Goal: Information Seeking & Learning: Learn about a topic

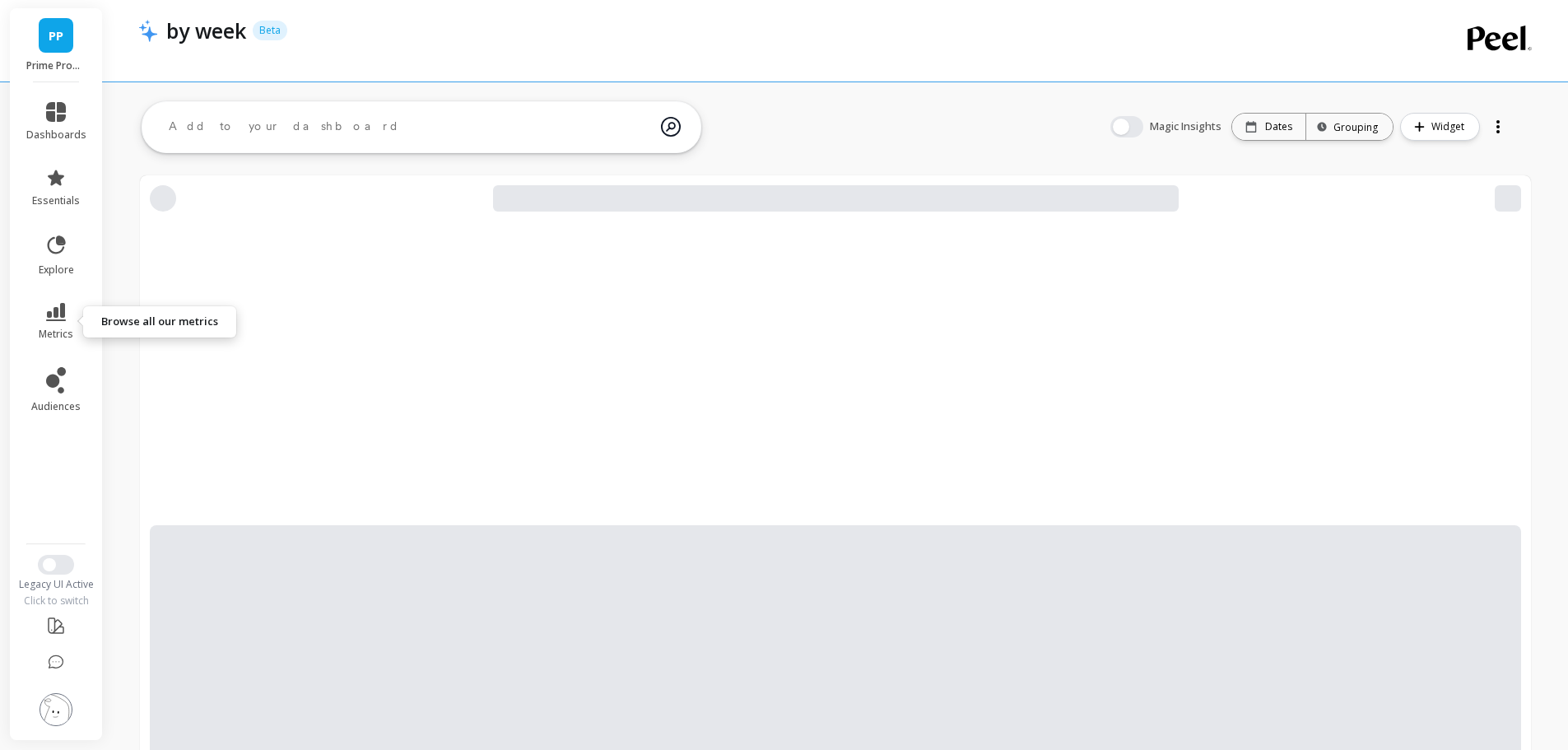
click at [68, 308] on link "metrics" at bounding box center [56, 322] width 60 height 38
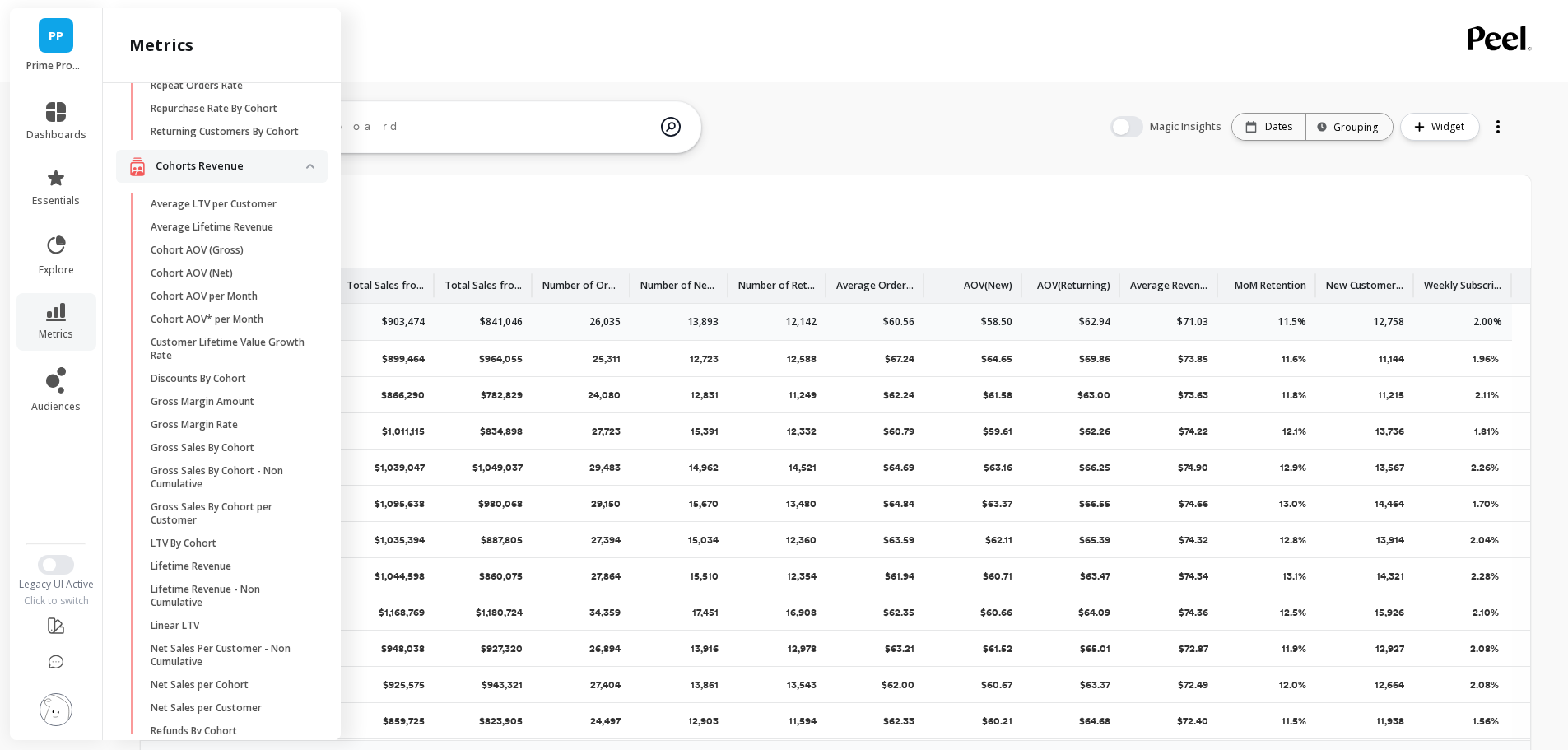
scroll to position [457, 0]
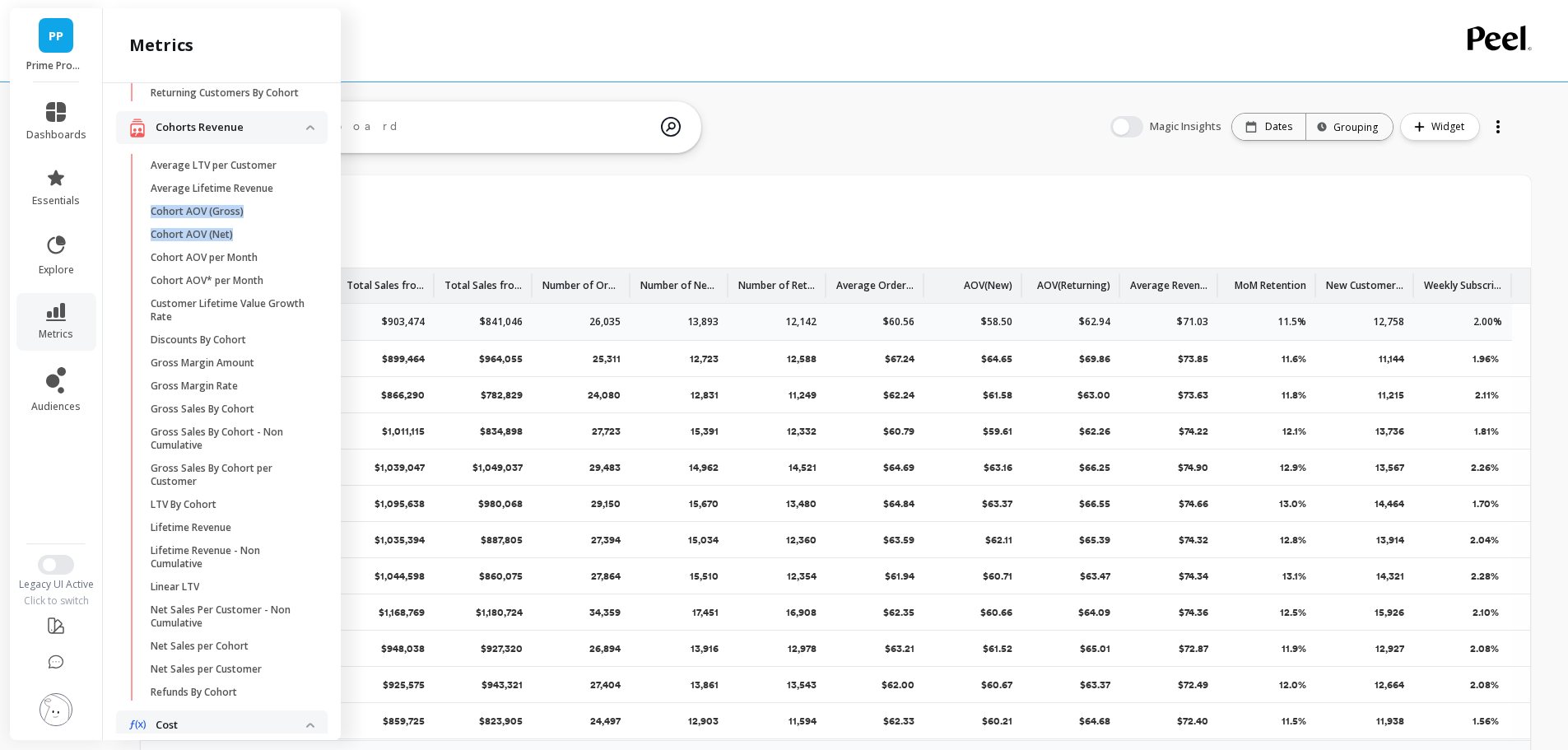
copy ul "Cohort AOV (Gross) Cohort AOV (Net)"
drag, startPoint x: 142, startPoint y: 240, endPoint x: 243, endPoint y: 257, distance: 102.4
click at [243, 257] on ul "Average LTV per Customer Average Lifetime Revenue Cohort AOV (Gross) Cohort AOV…" at bounding box center [225, 432] width 205 height 557
copy p "Cohort AOV* per Month"
drag, startPoint x: 324, startPoint y: 303, endPoint x: 152, endPoint y: 303, distance: 172.0
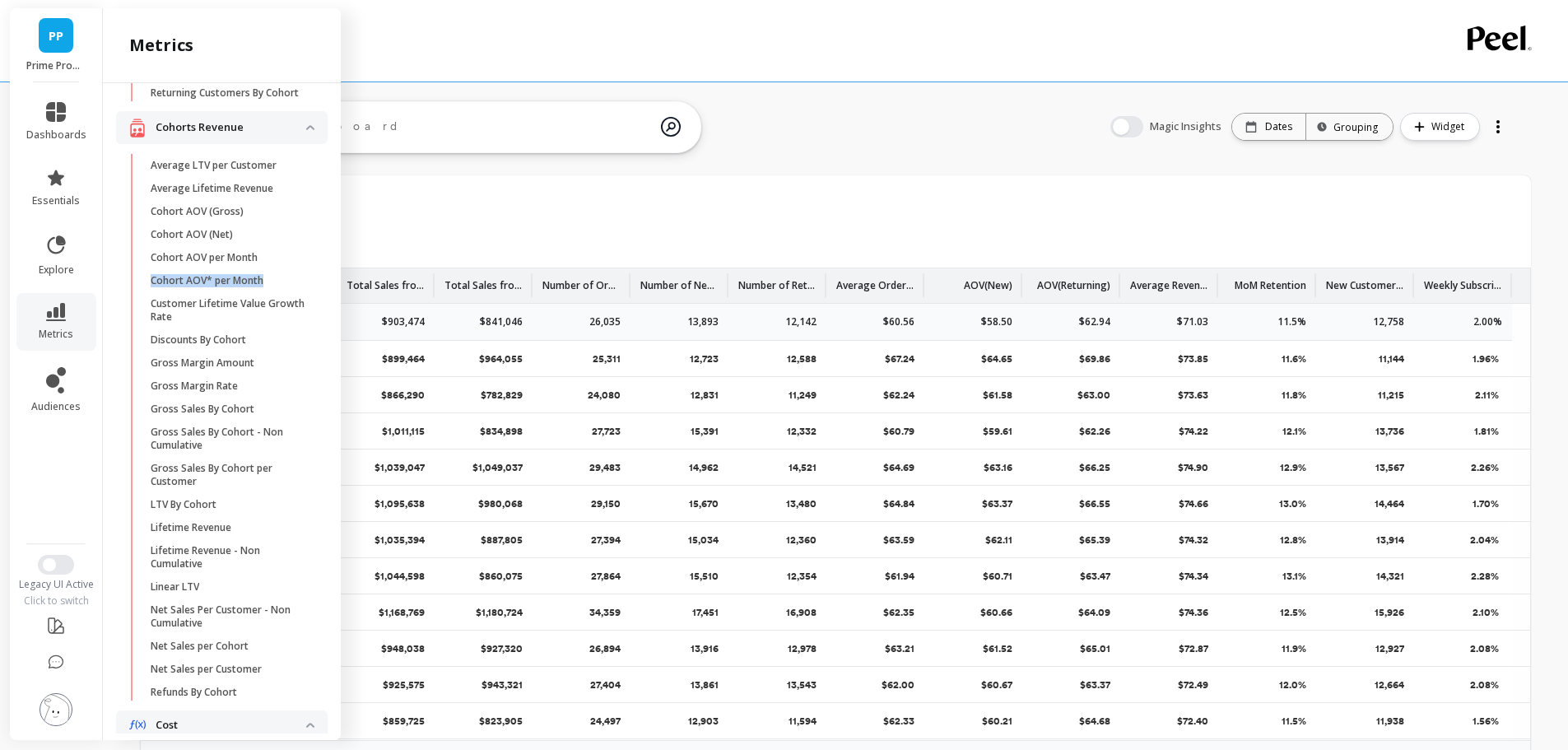
click at [152, 303] on div "Attribution Attribution Dashboard Orders By Channel Payback Period Revenue By C…" at bounding box center [222, 408] width 238 height 650
click at [147, 333] on ul "Average LTV per Customer Average Lifetime Revenue Cohort AOV (Gross) Cohort AOV…" at bounding box center [225, 432] width 205 height 557
click at [128, 330] on ul "Average LTV per Customer Average Lifetime Revenue Cohort AOV (Gross) Cohort AOV…" at bounding box center [225, 432] width 205 height 557
click at [141, 343] on ul "Average LTV per Customer Average Lifetime Revenue Cohort AOV (Gross) Cohort AOV…" at bounding box center [225, 432] width 205 height 557
drag, startPoint x: 320, startPoint y: 412, endPoint x: 280, endPoint y: 383, distance: 49.4
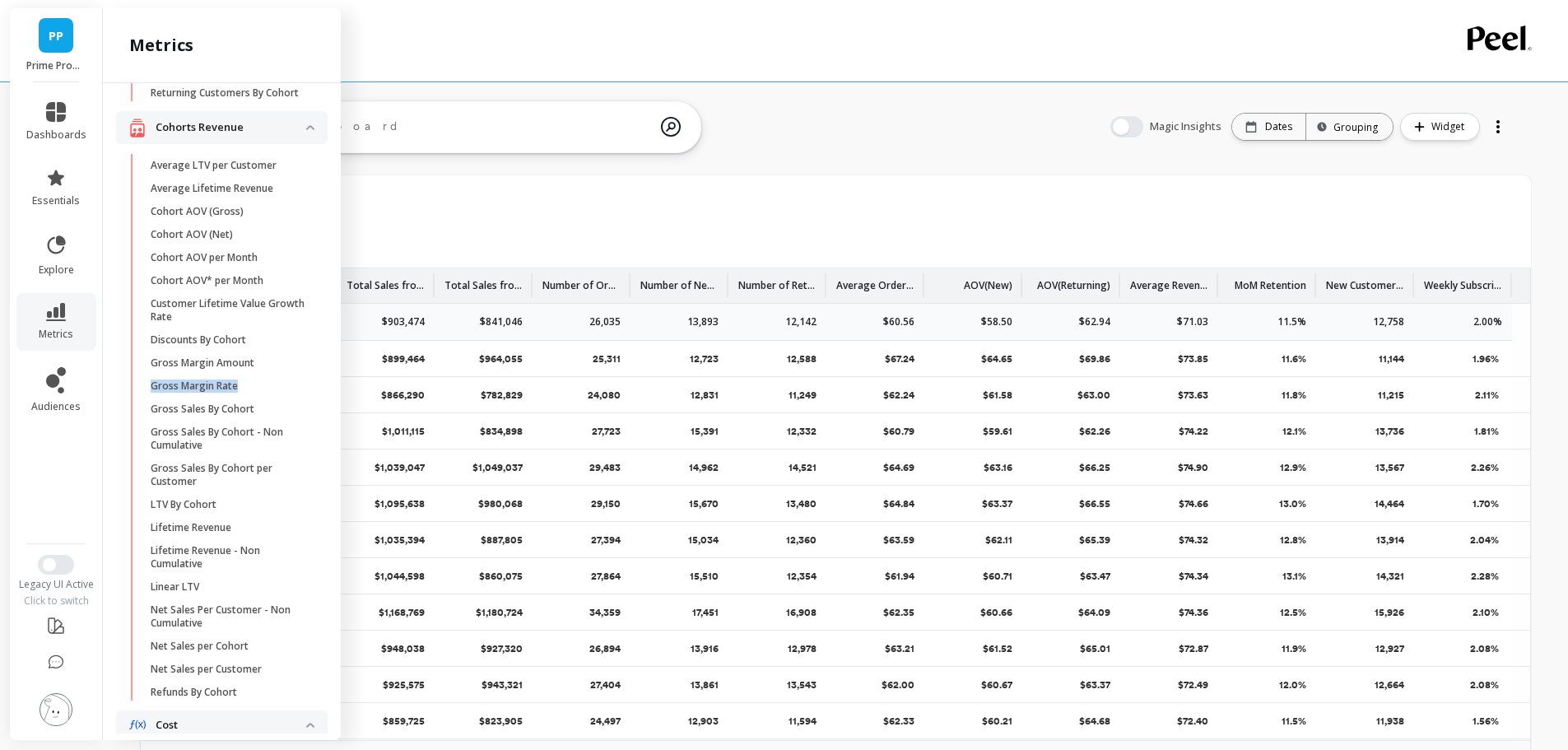
click at [278, 383] on div "Attribution Attribution Dashboard Orders By Channel Payback Period Revenue By C…" at bounding box center [222, 408] width 238 height 650
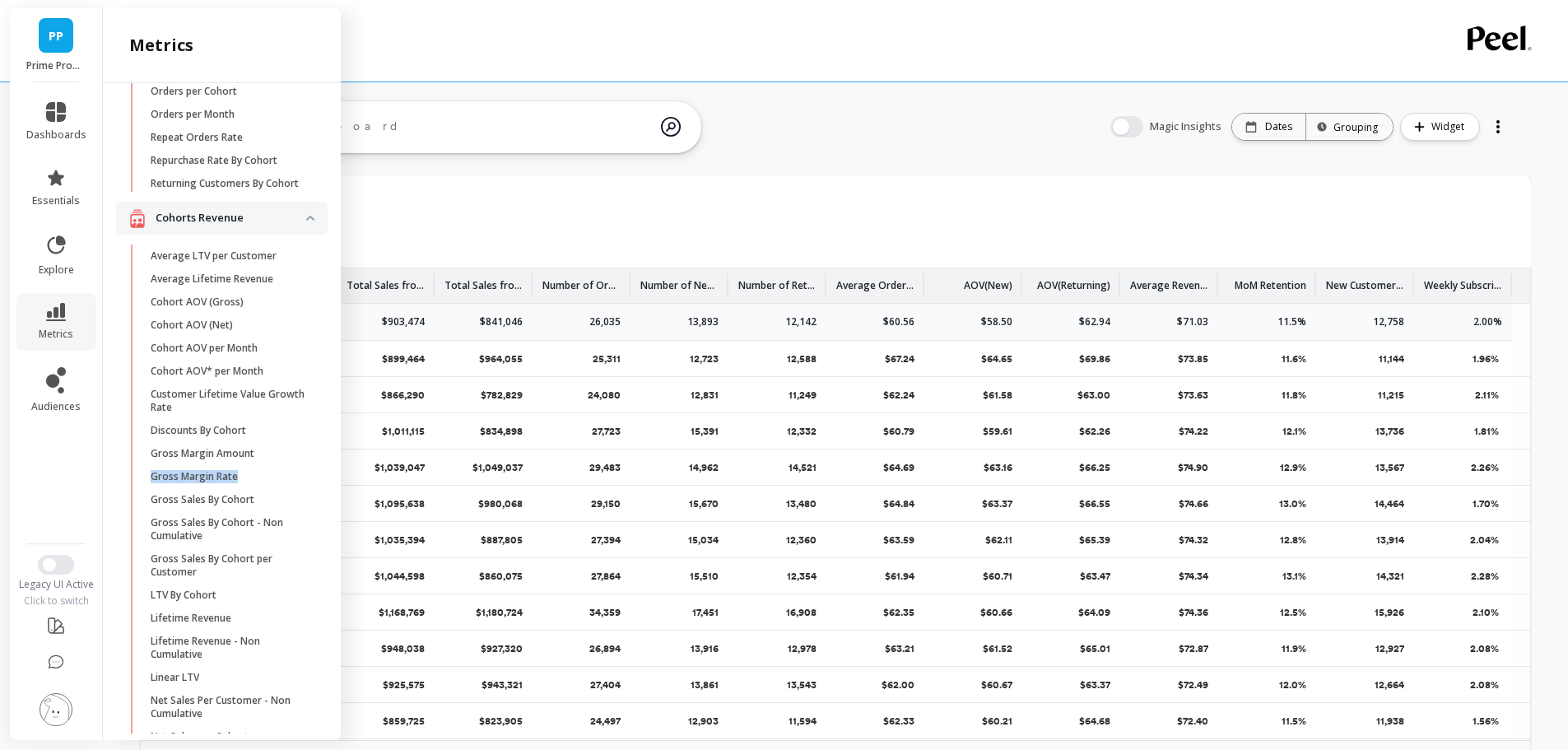
scroll to position [367, 0]
copy ul "Discounts By Cohort Gross Margin Amount Gross Margin Rate"
drag, startPoint x: 139, startPoint y: 445, endPoint x: 293, endPoint y: 496, distance: 162.2
click at [293, 496] on ul "Average LTV per Customer Average Lifetime Revenue Cohort AOV (Gross) Cohort AOV…" at bounding box center [225, 522] width 205 height 557
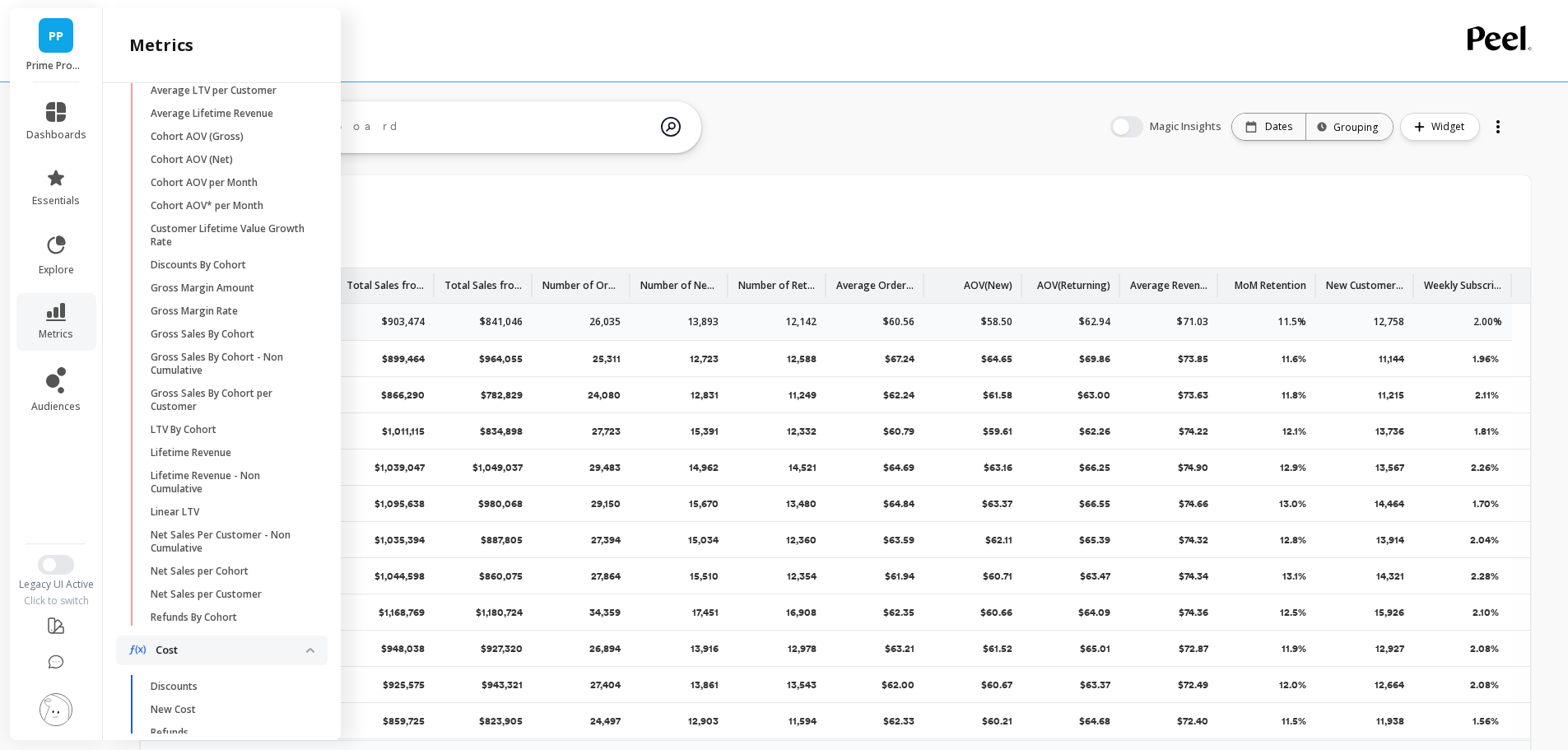
drag, startPoint x: 1287, startPoint y: 9, endPoint x: 963, endPoint y: 142, distance: 350.2
click at [963, 142] on div "by week Edit Widget & Insights overall Total Sales Total Sales from new custome…" at bounding box center [835, 655] width 1465 height 1122
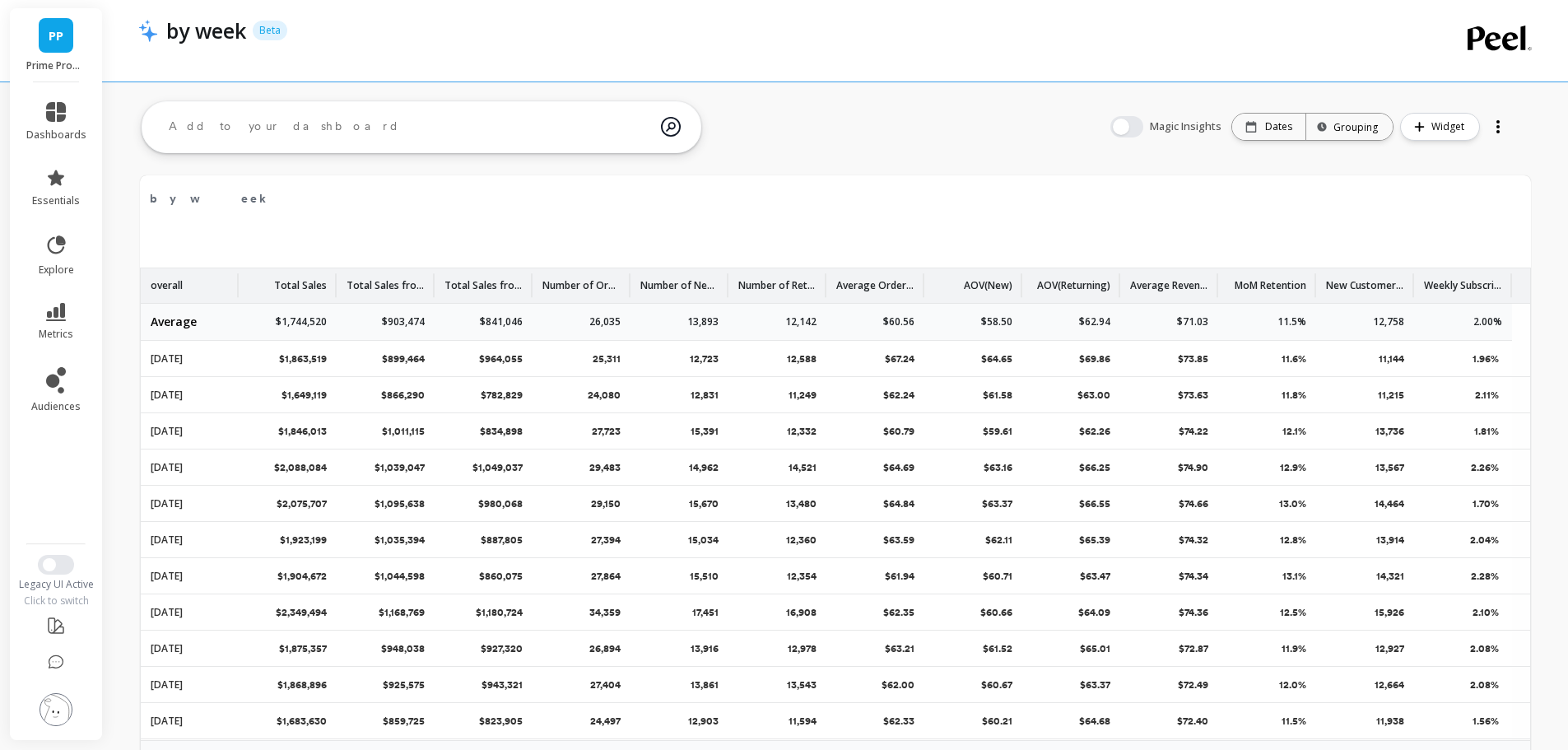
scroll to position [0, 0]
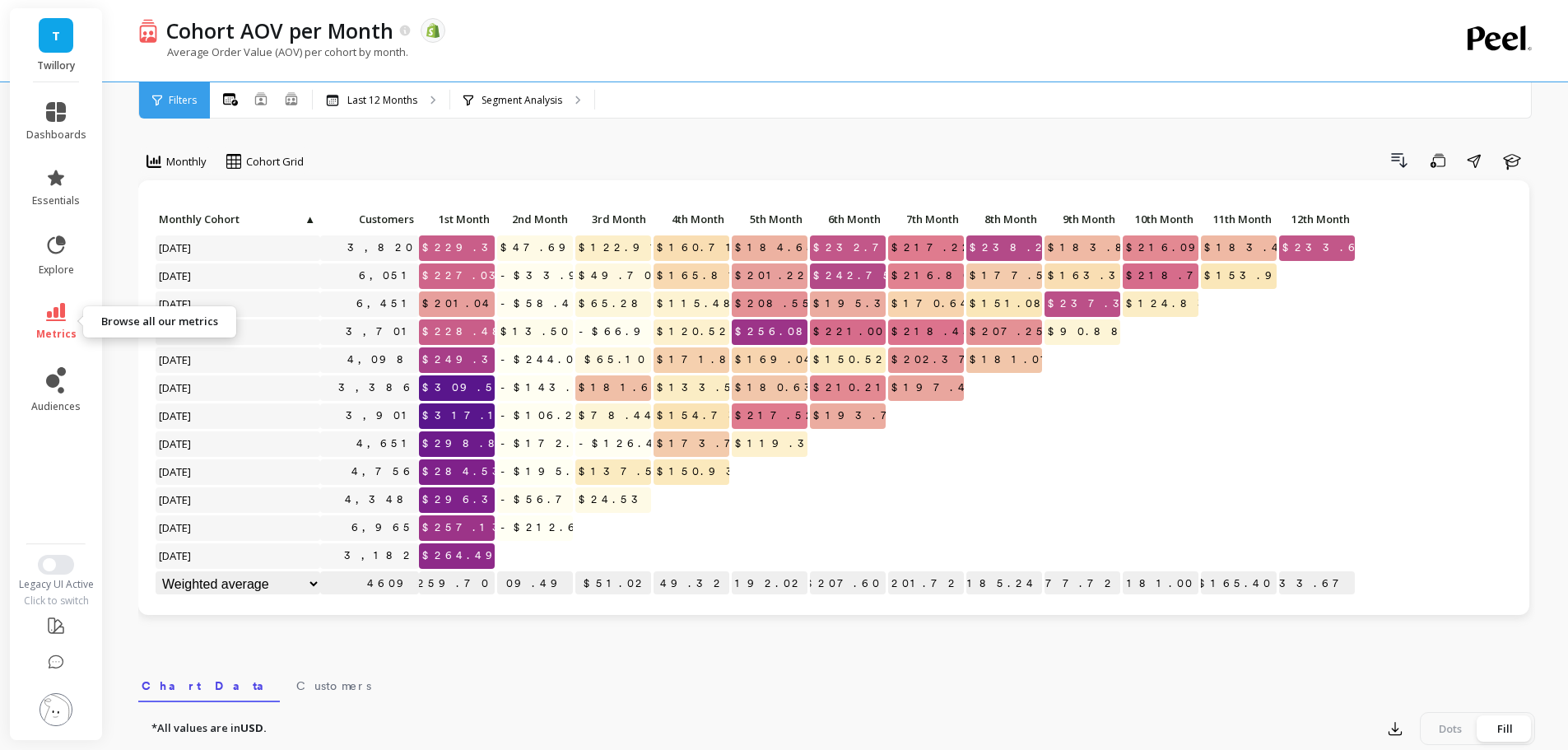
click at [52, 321] on link "metrics" at bounding box center [56, 322] width 60 height 38
click at [504, 161] on div "Drill Down Save Share Learn" at bounding box center [925, 161] width 1220 height 26
click at [58, 304] on icon at bounding box center [56, 312] width 20 height 18
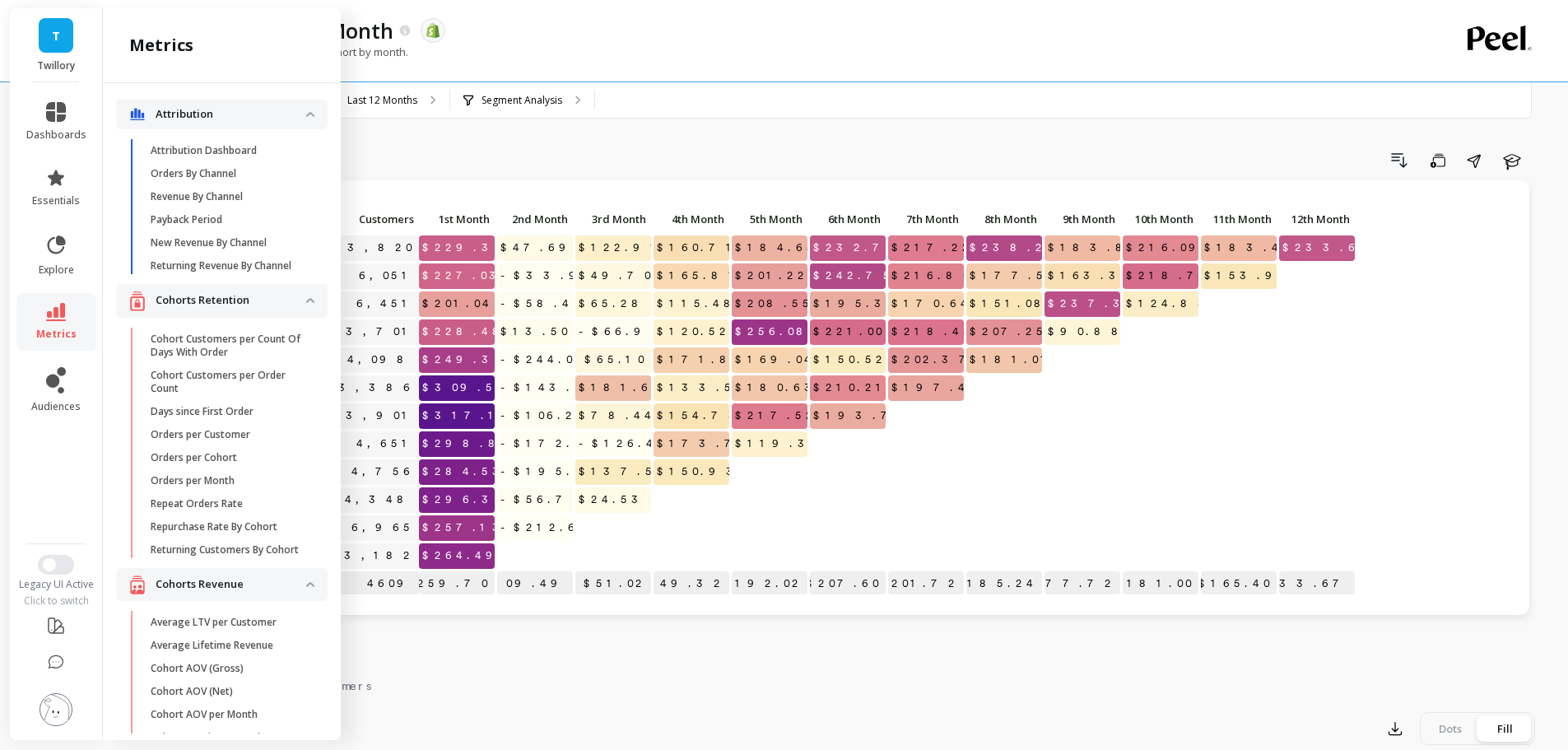
scroll to position [532, 0]
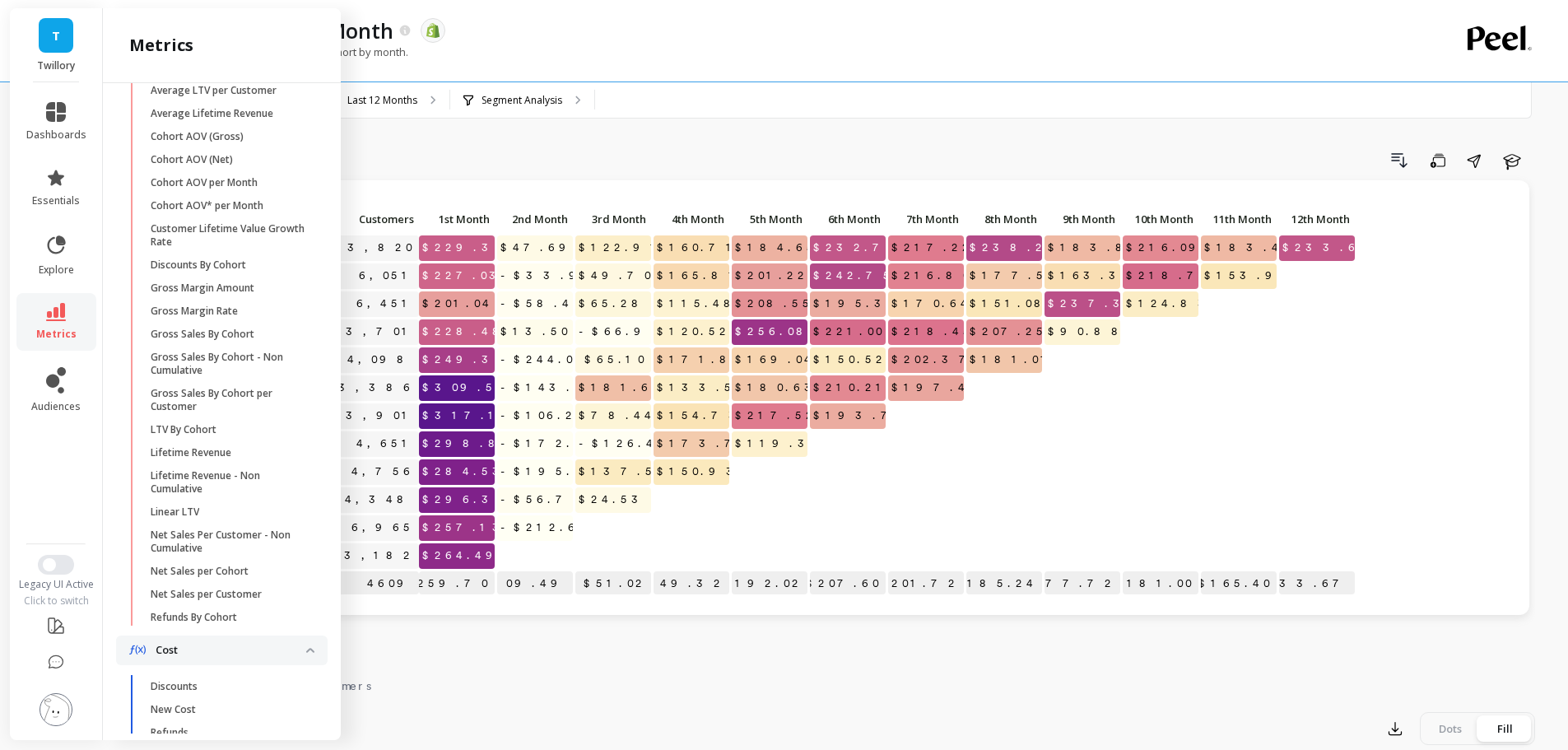
click at [830, 82] on div "All Months Single Cohort Combined Cohorts Last 12 Months Segment Analysis" at bounding box center [906, 100] width 1392 height 36
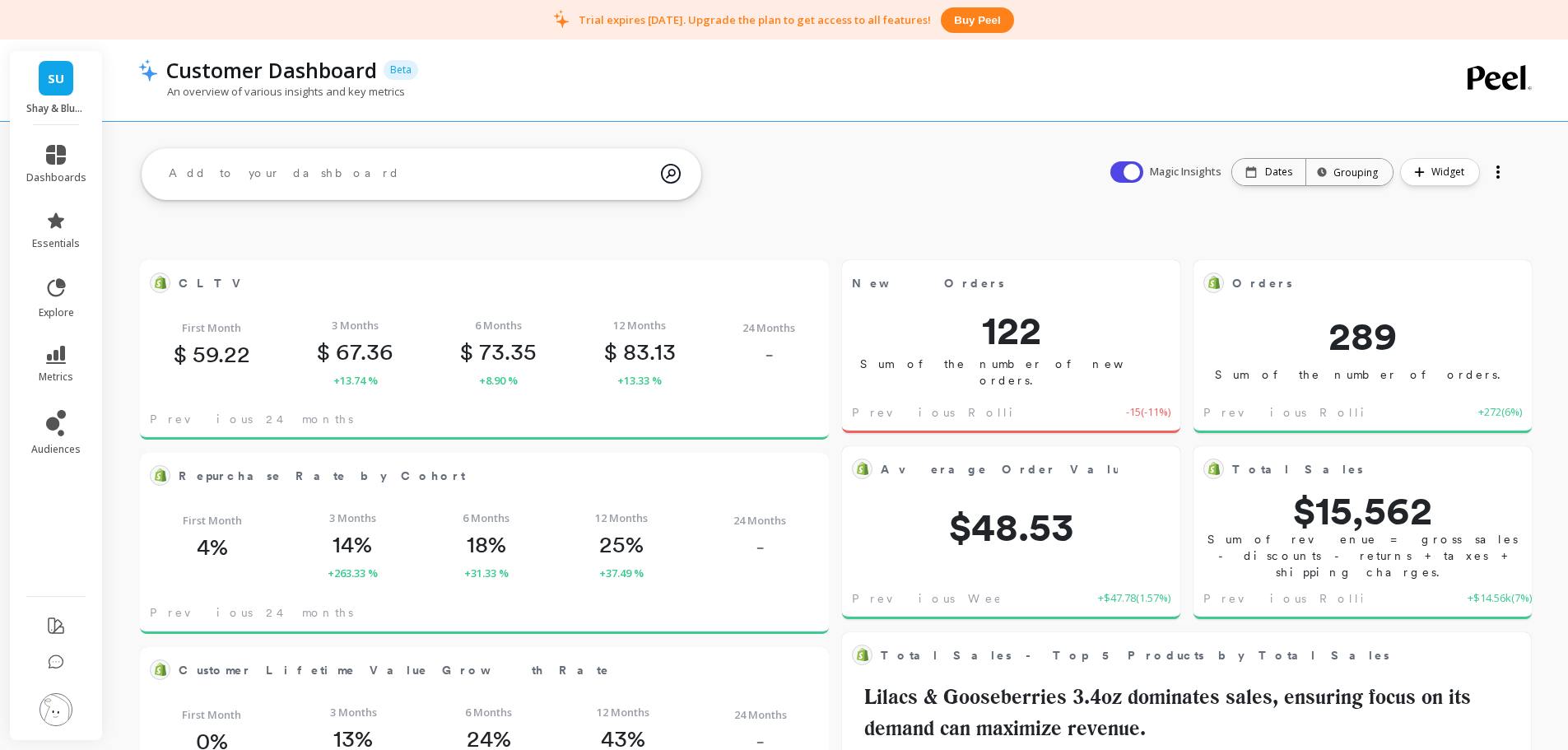
scroll to position [440, 630]
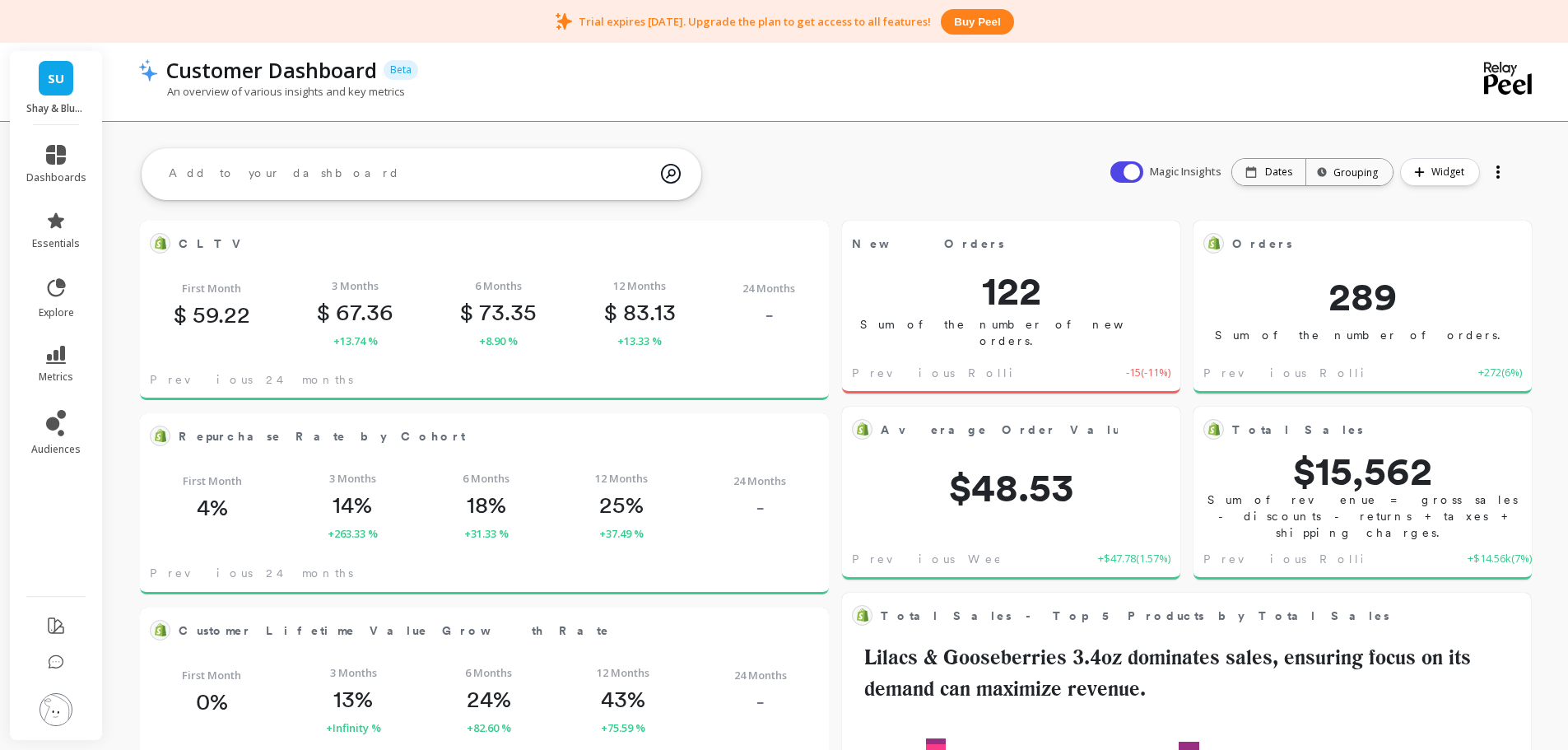
scroll to position [440, 630]
click at [74, 348] on link "metrics" at bounding box center [56, 365] width 60 height 38
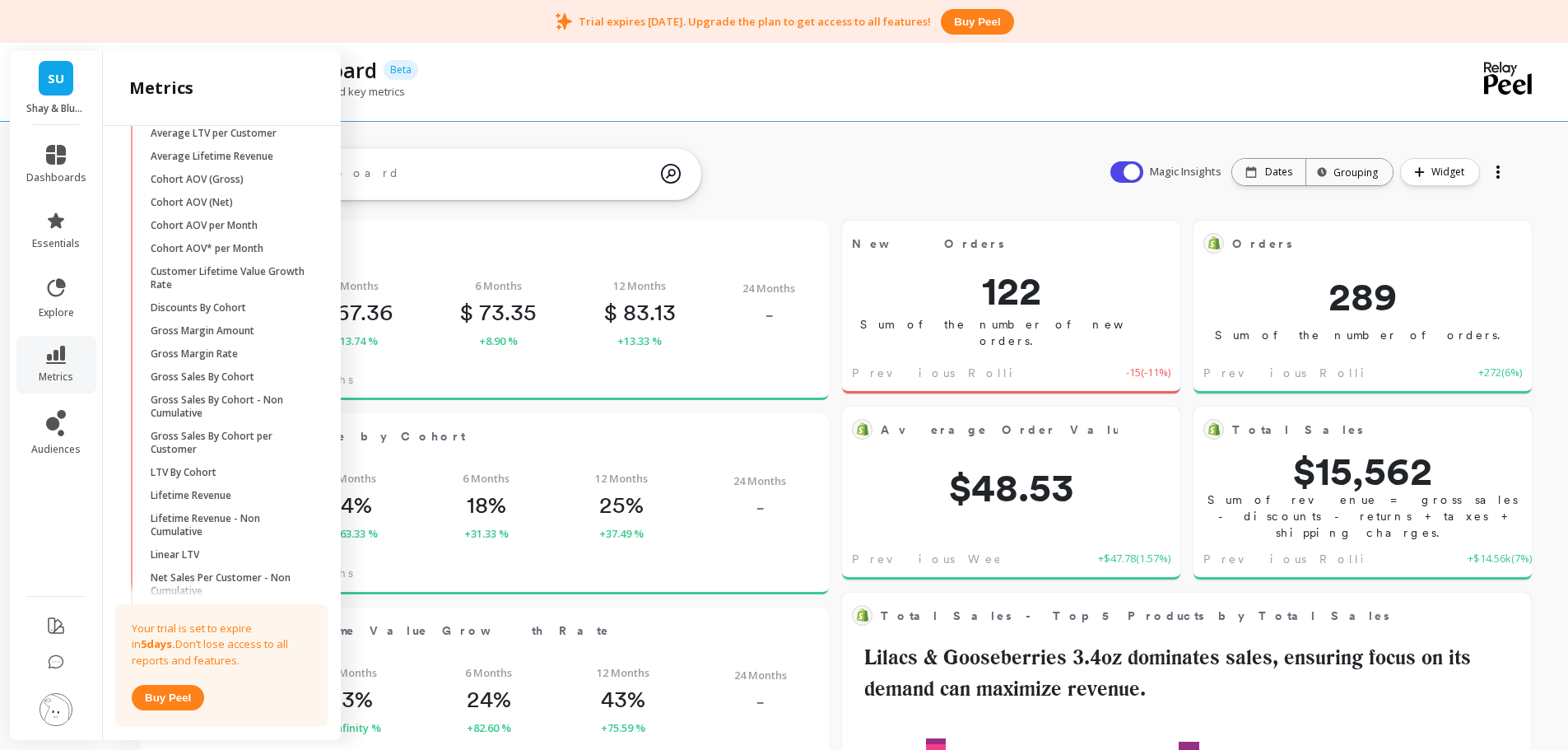
scroll to position [614, 0]
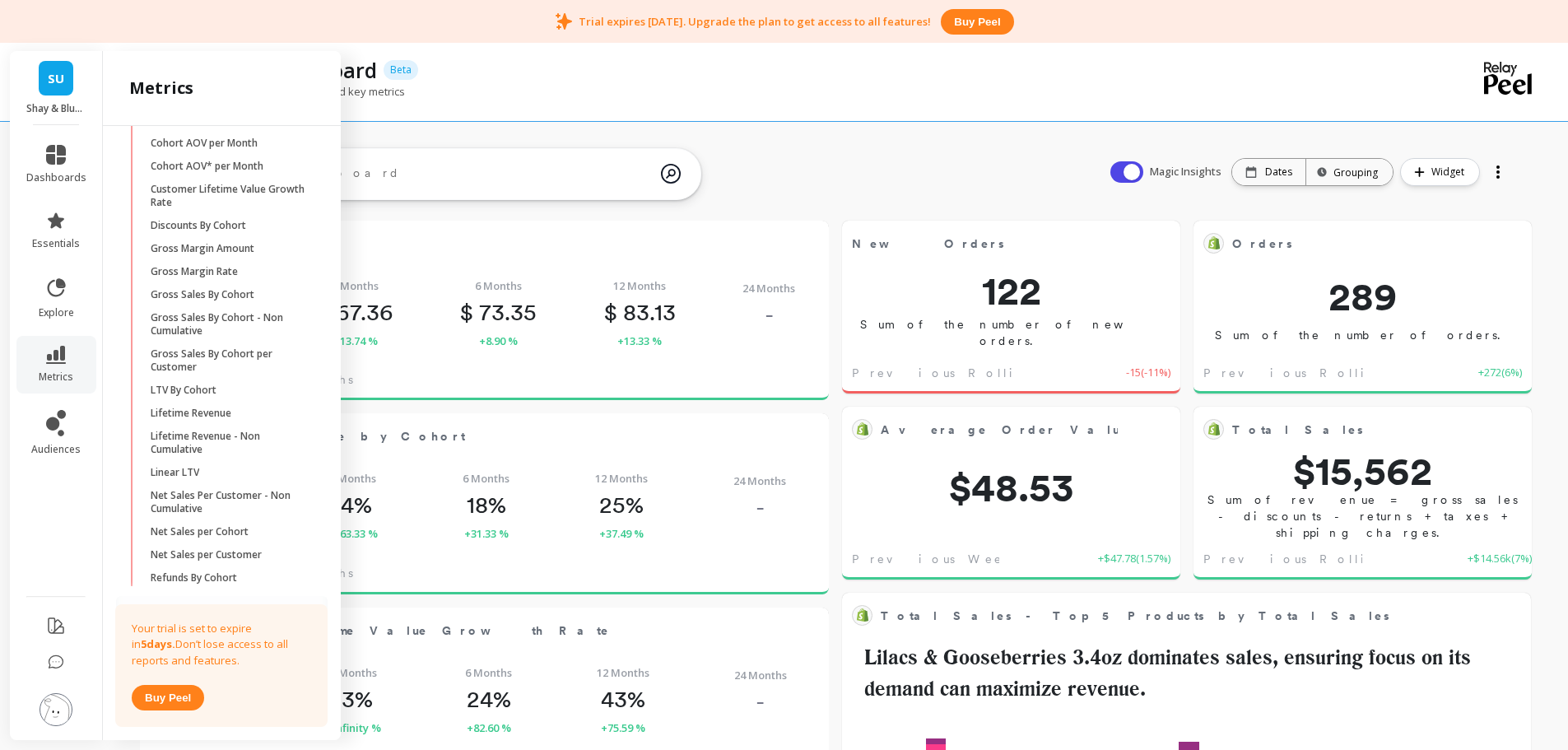
click at [214, 420] on p "Lifetime Revenue" at bounding box center [191, 413] width 81 height 13
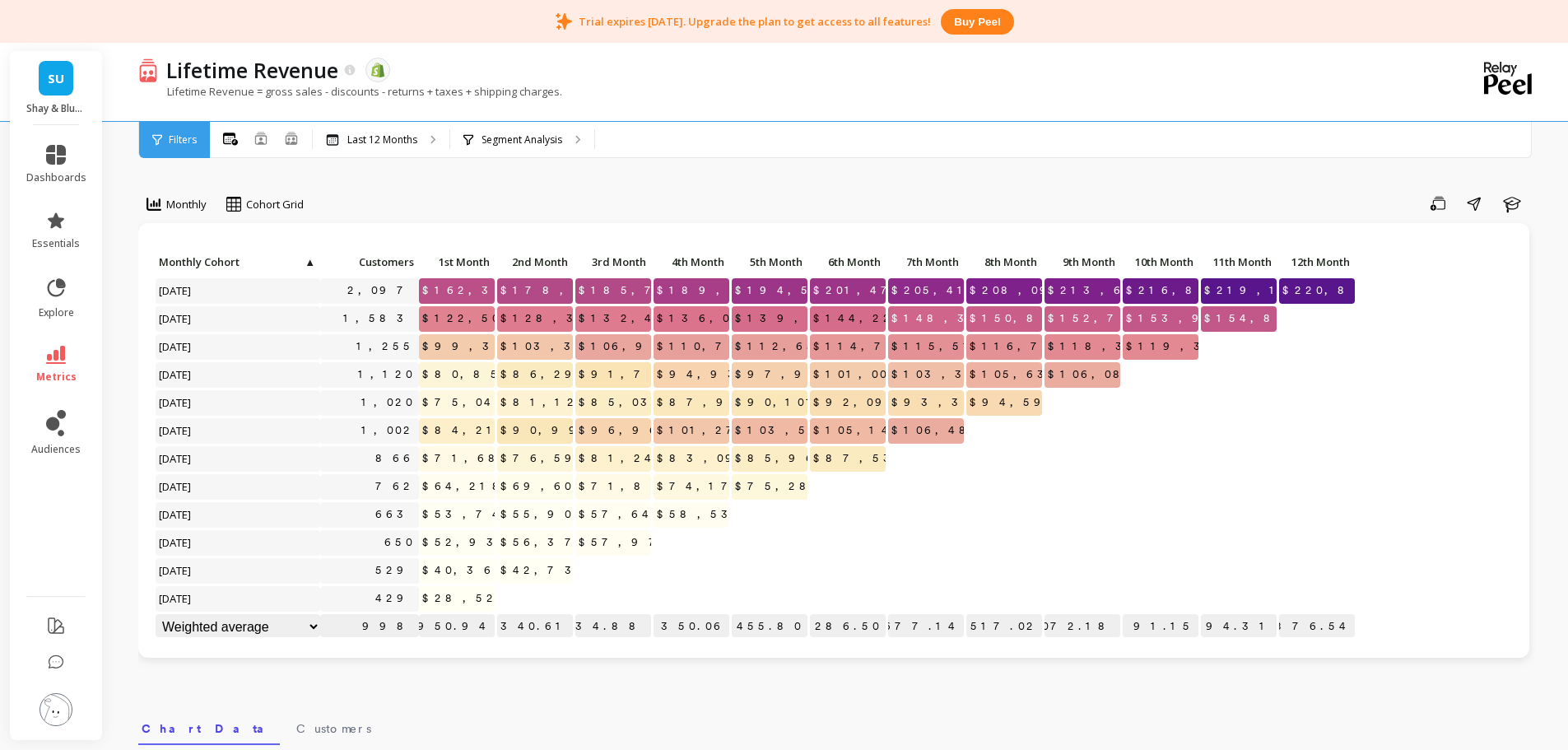
click at [530, 133] on p "Segment Analysis" at bounding box center [522, 140] width 81 height 13
click at [69, 363] on link "metrics" at bounding box center [56, 365] width 60 height 38
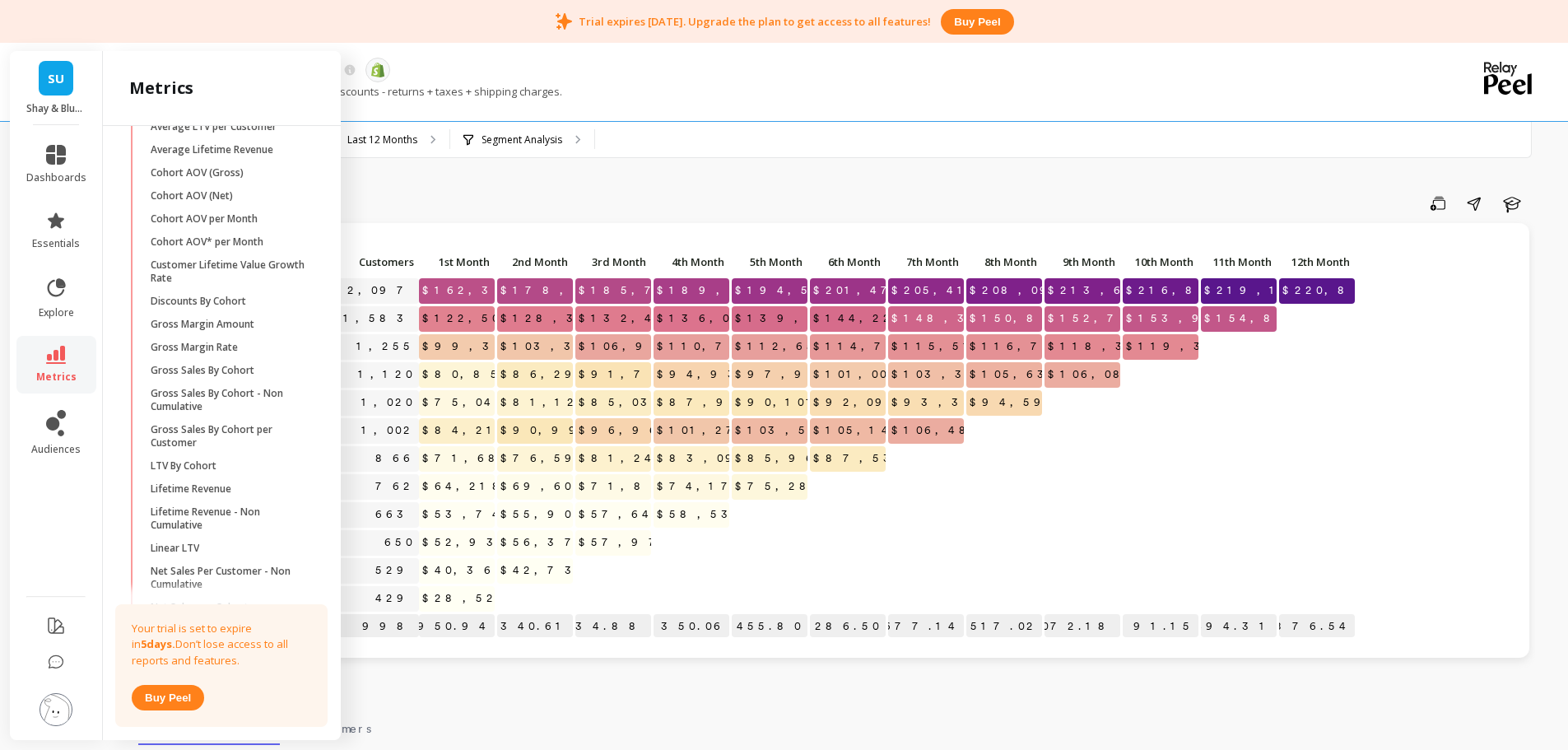
scroll to position [532, 0]
click at [240, 163] on p "Average Lifetime Revenue" at bounding box center [212, 156] width 123 height 13
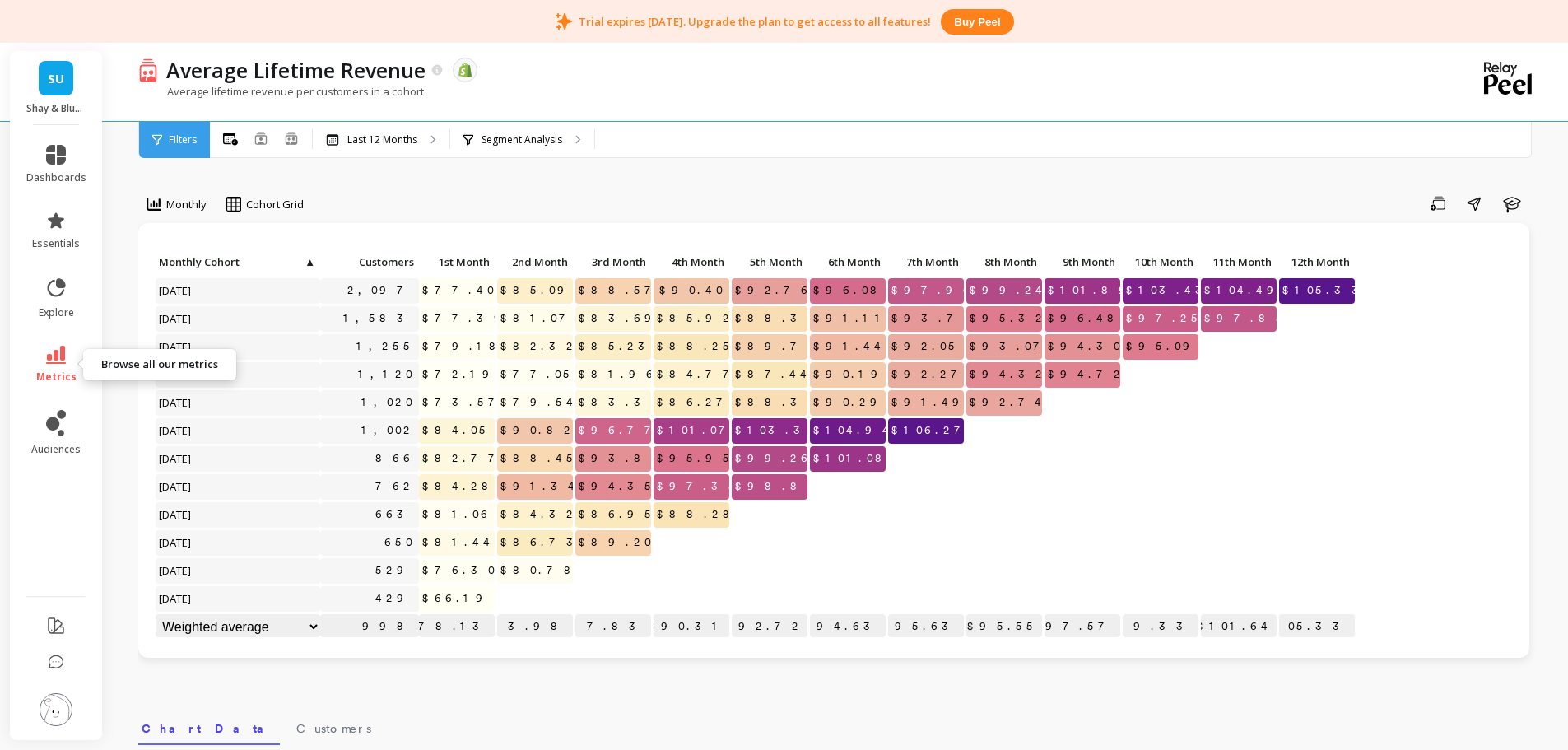
click at [58, 366] on link "metrics" at bounding box center [56, 365] width 60 height 38
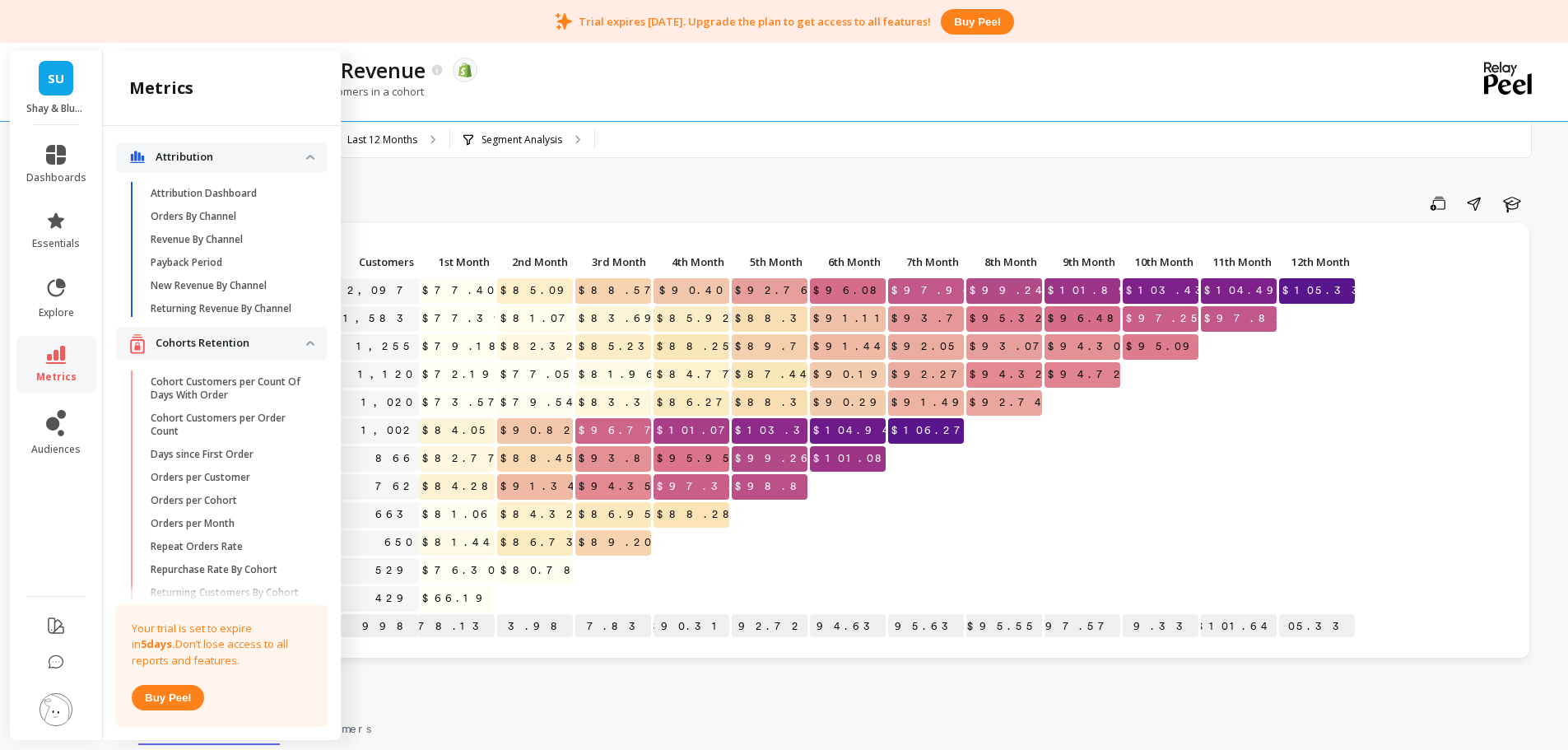
scroll to position [532, 0]
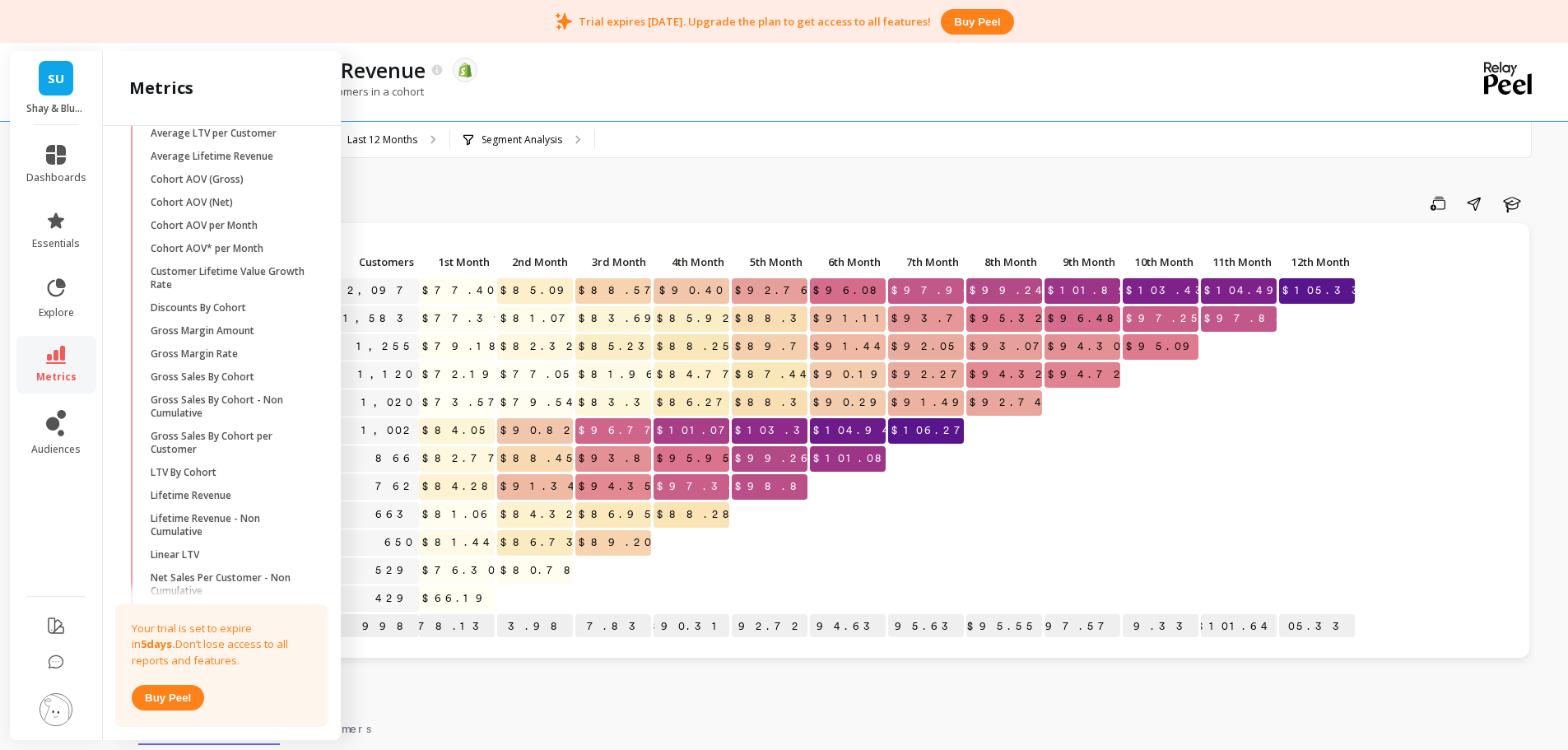
click at [260, 140] on p "Average LTV per Customer" at bounding box center [213, 133] width 126 height 13
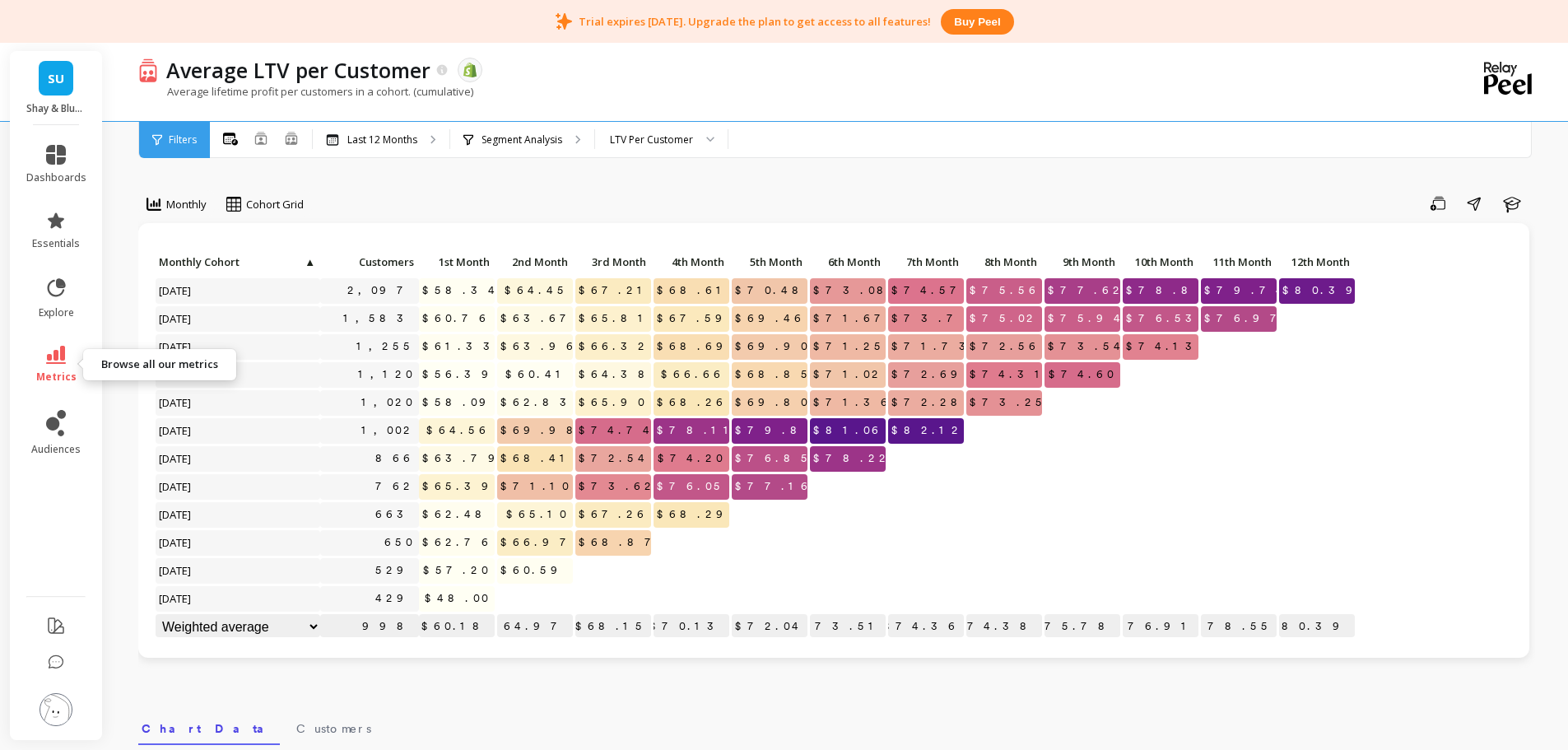
click at [72, 349] on link "metrics" at bounding box center [56, 365] width 60 height 38
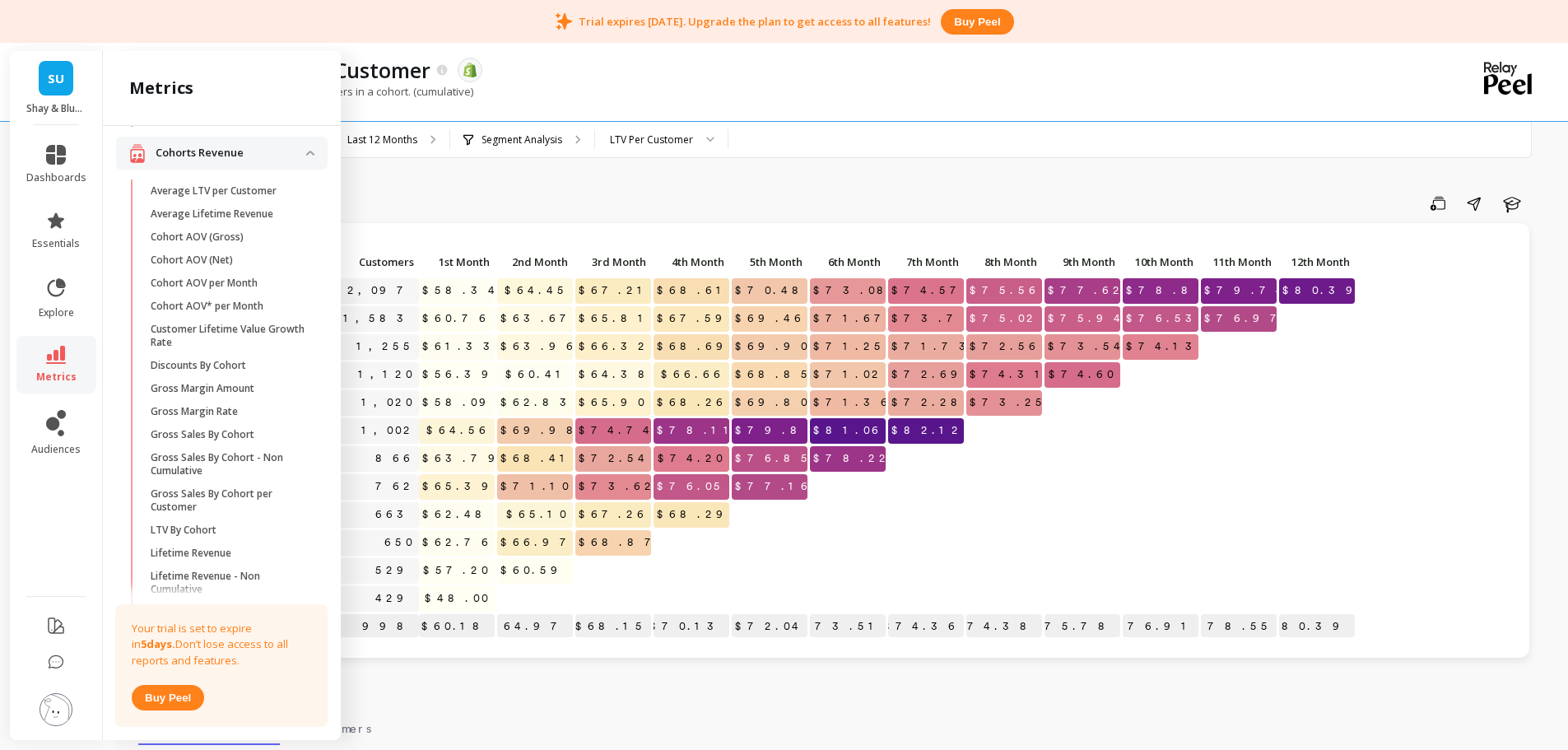
scroll to position [450, 0]
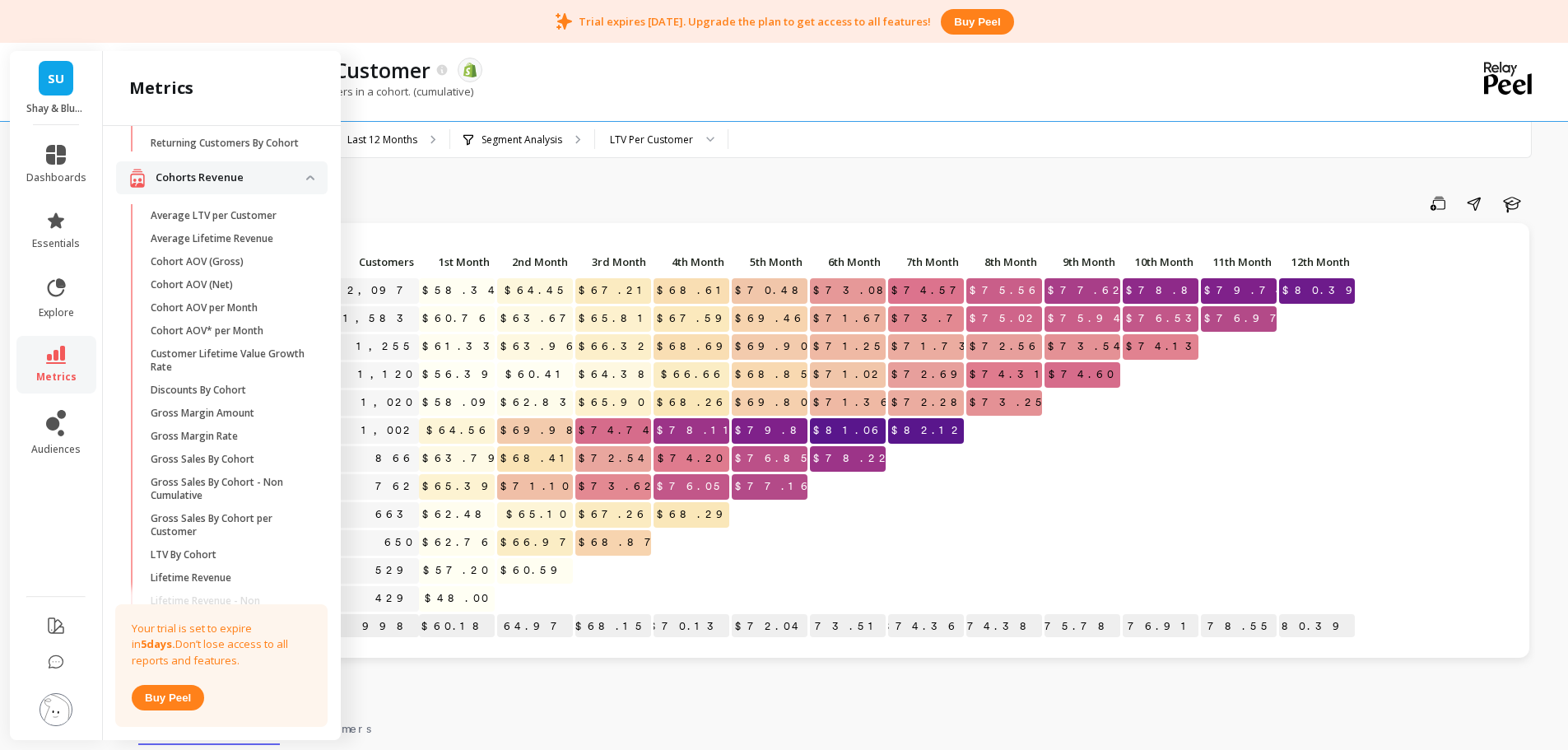
click at [245, 245] on p "Average Lifetime Revenue" at bounding box center [212, 239] width 123 height 13
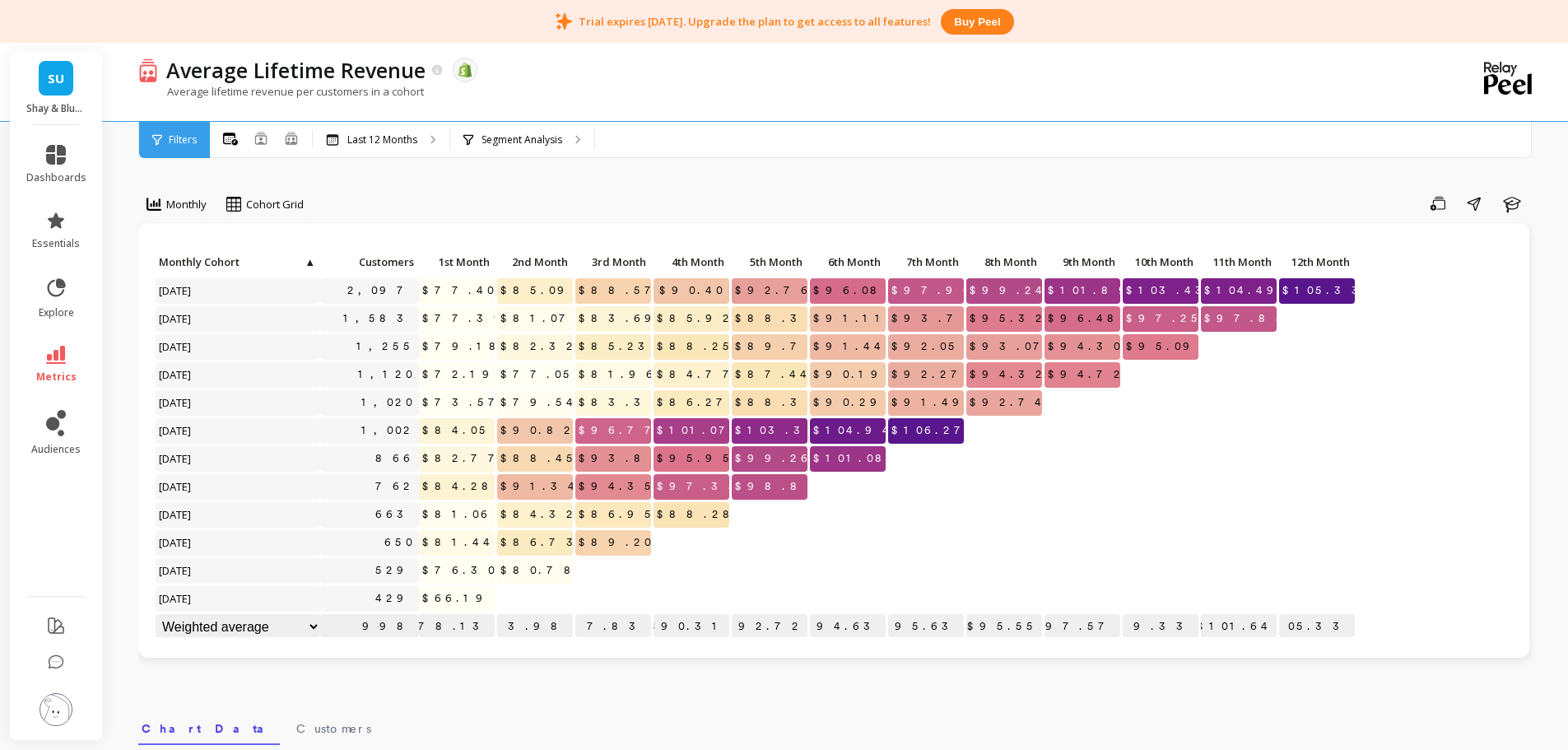
click at [502, 154] on div "Segment Analysis" at bounding box center [522, 140] width 144 height 36
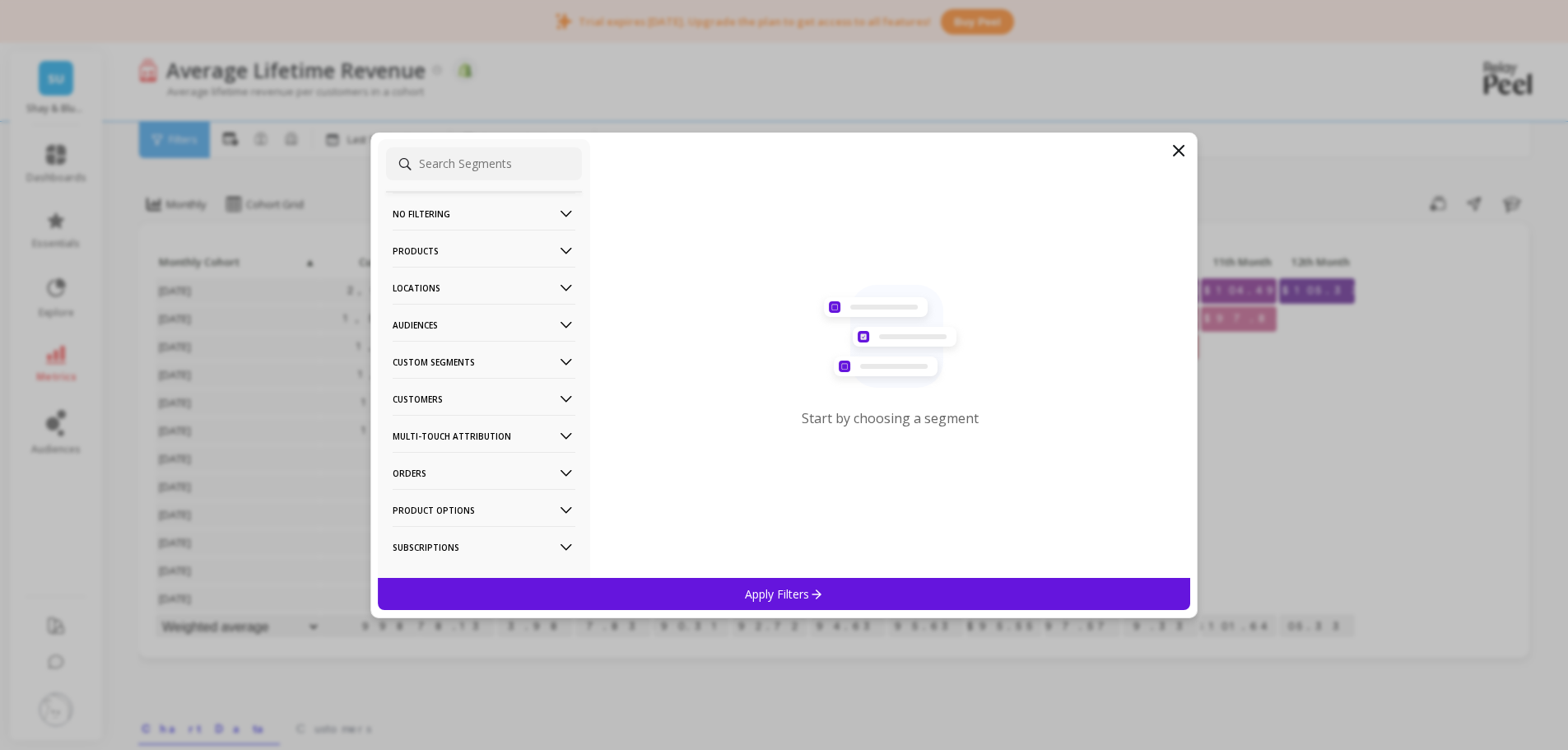
click at [427, 328] on p "Audiences" at bounding box center [484, 324] width 183 height 42
click at [431, 443] on p "ScentList" at bounding box center [418, 443] width 44 height 15
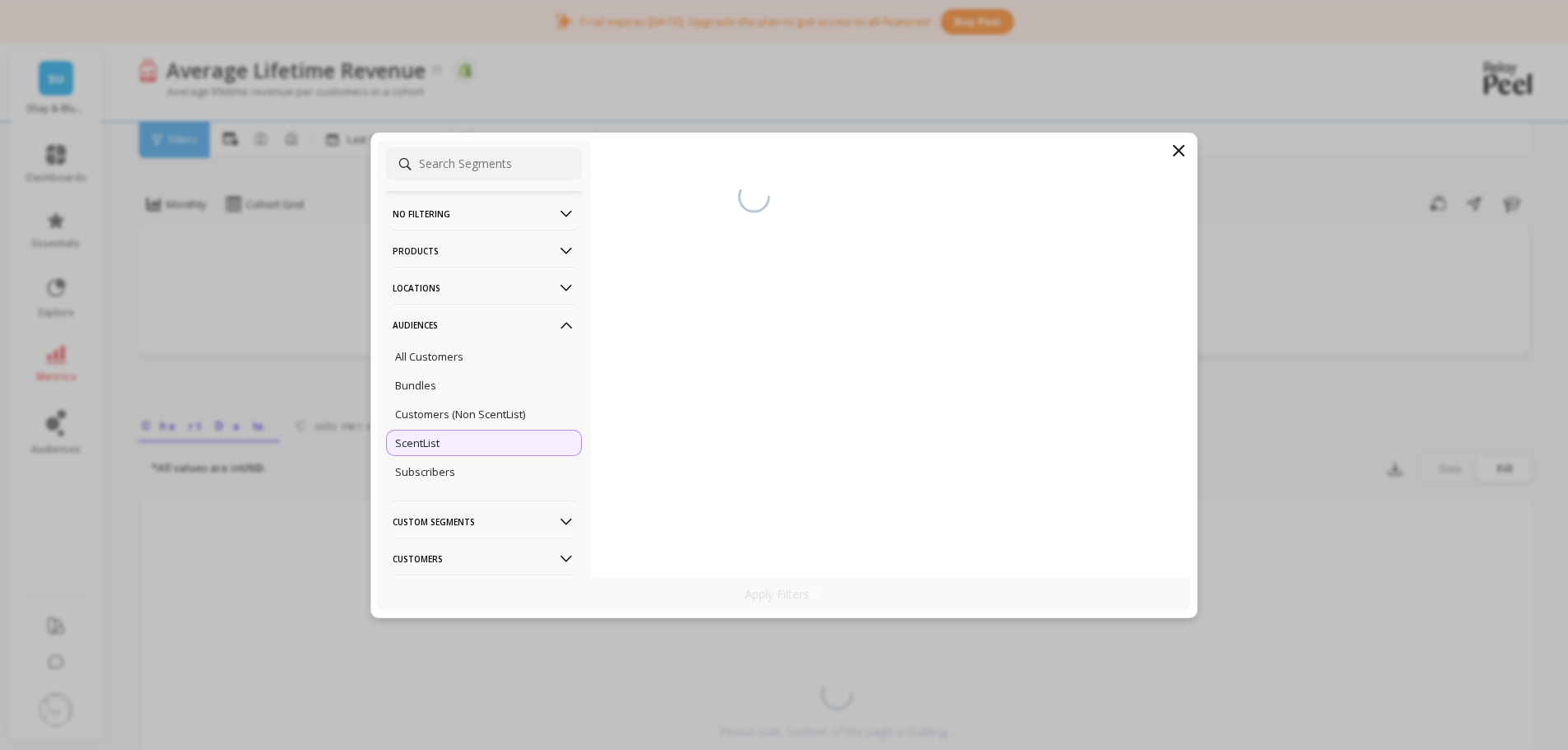
click at [731, 595] on div "Apply Filters" at bounding box center [785, 594] width 814 height 32
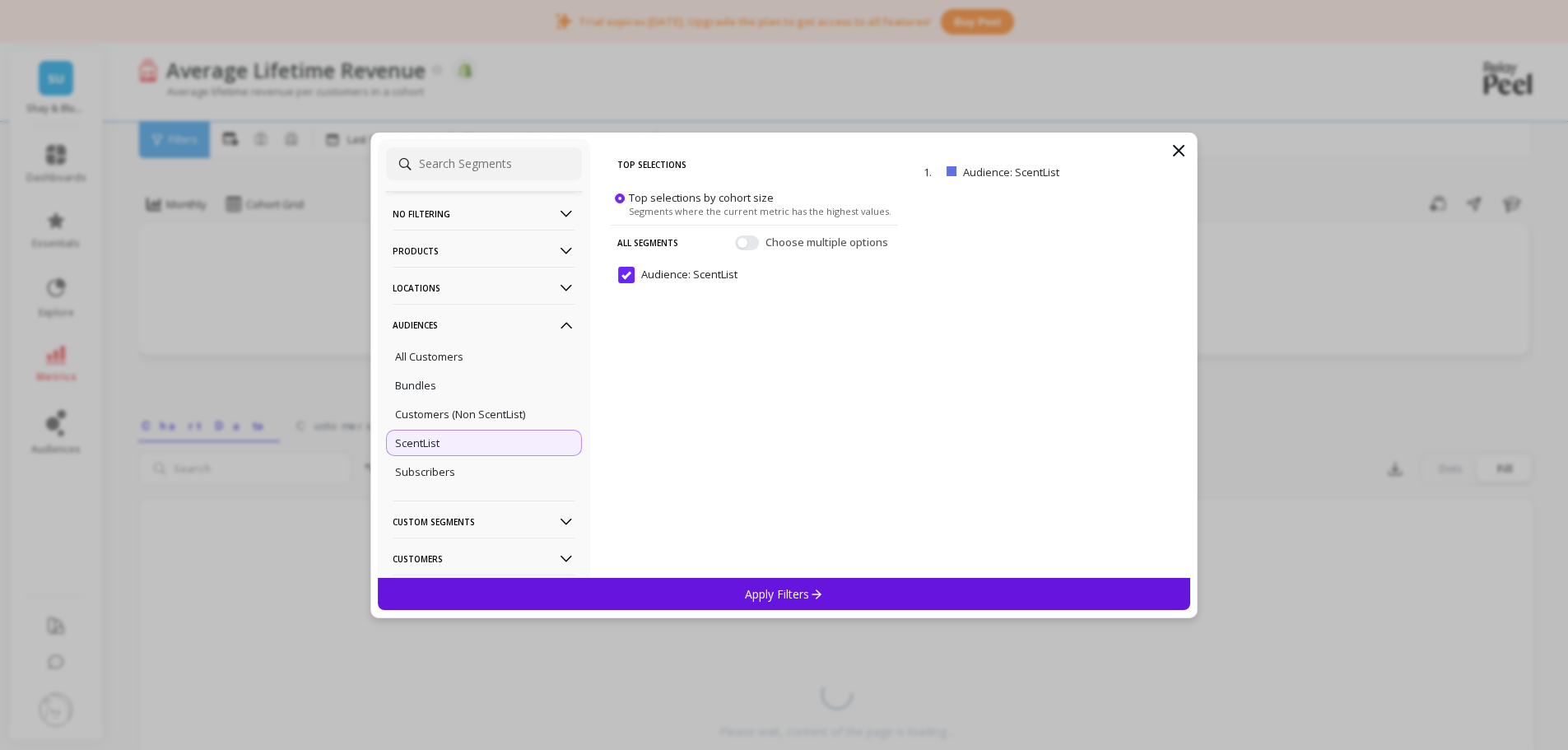
click at [812, 597] on icon at bounding box center [816, 594] width 14 height 14
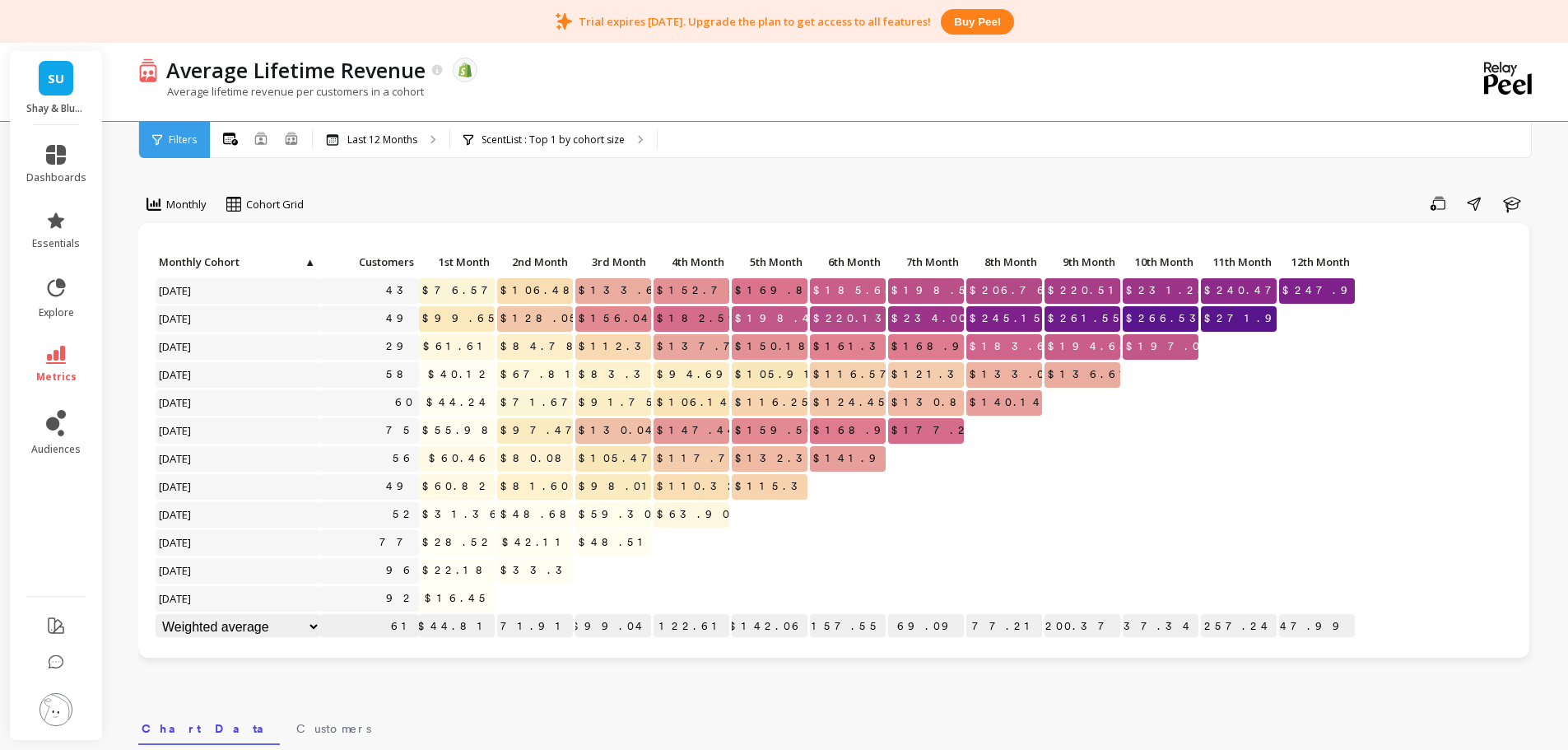
click at [719, 187] on div "Monthly Cohort Grid Save Share Learn Click to create an audience 43 $76.57 $106…" at bounding box center [837, 715] width 1397 height 1299
drag, startPoint x: 56, startPoint y: 718, endPoint x: 77, endPoint y: 699, distance: 28.3
click at [57, 718] on img at bounding box center [56, 710] width 33 height 33
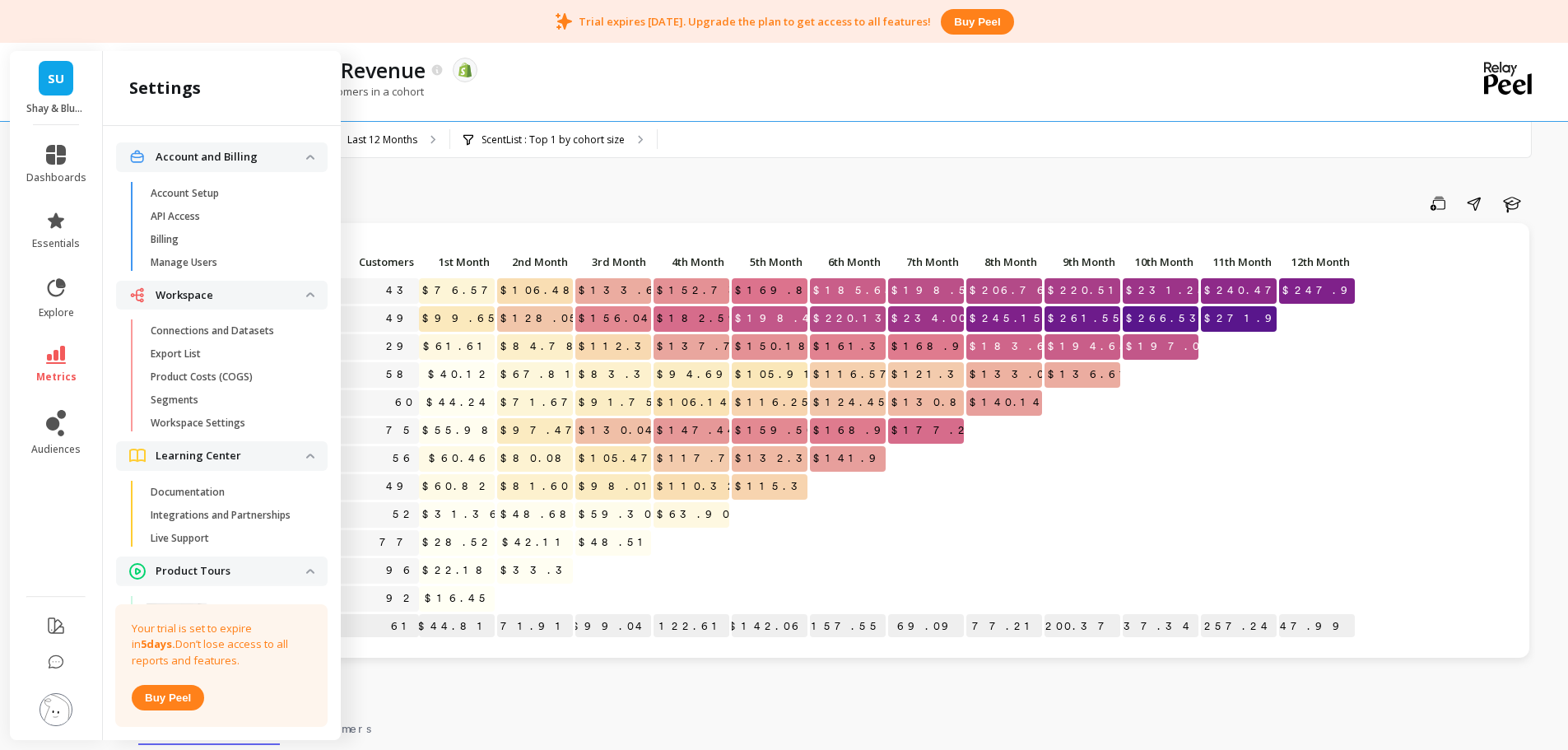
click at [237, 326] on p "Connections and Datasets" at bounding box center [212, 331] width 124 height 13
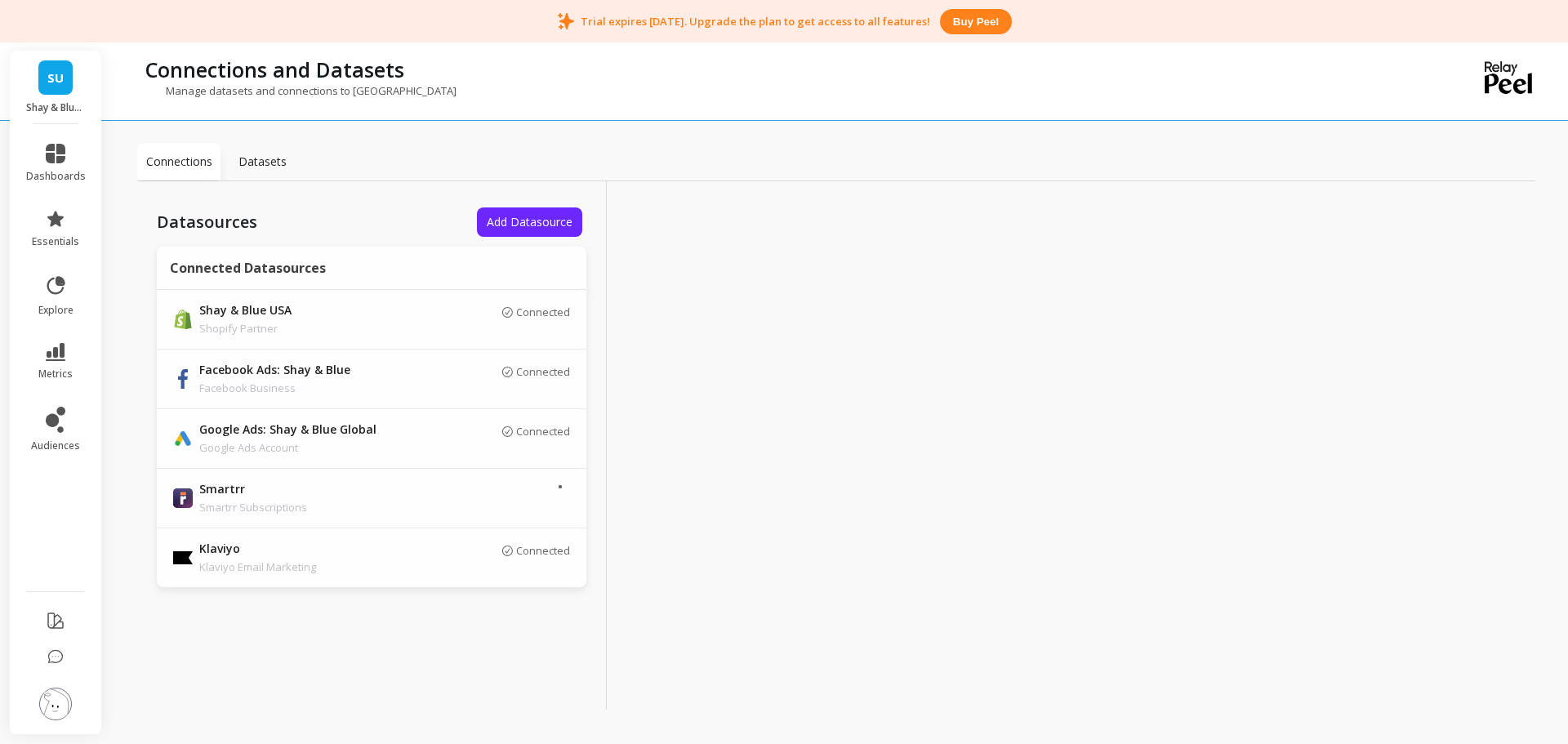
click at [56, 154] on icon at bounding box center [56, 154] width 20 height 20
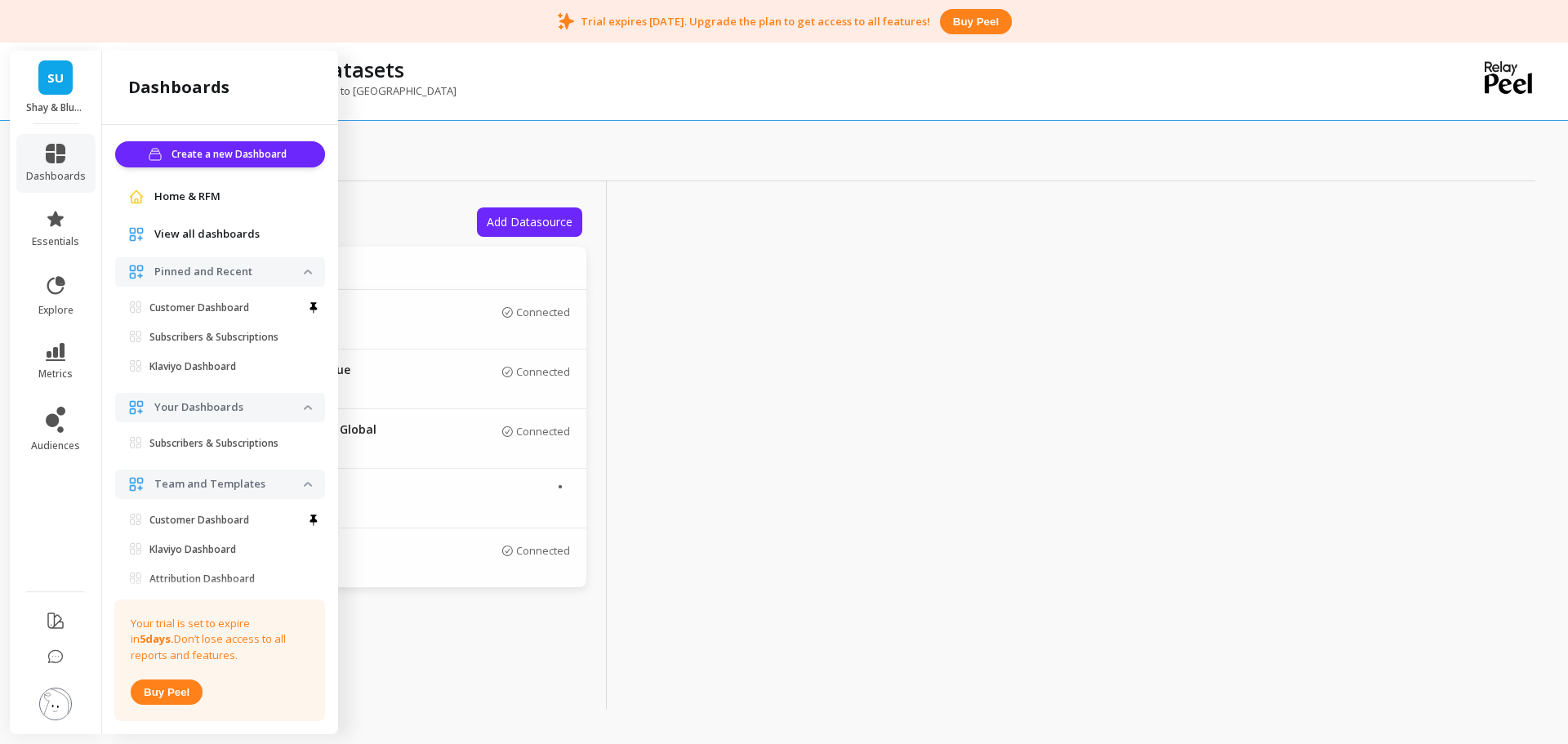
click at [59, 91] on link "SU" at bounding box center [56, 78] width 34 height 34
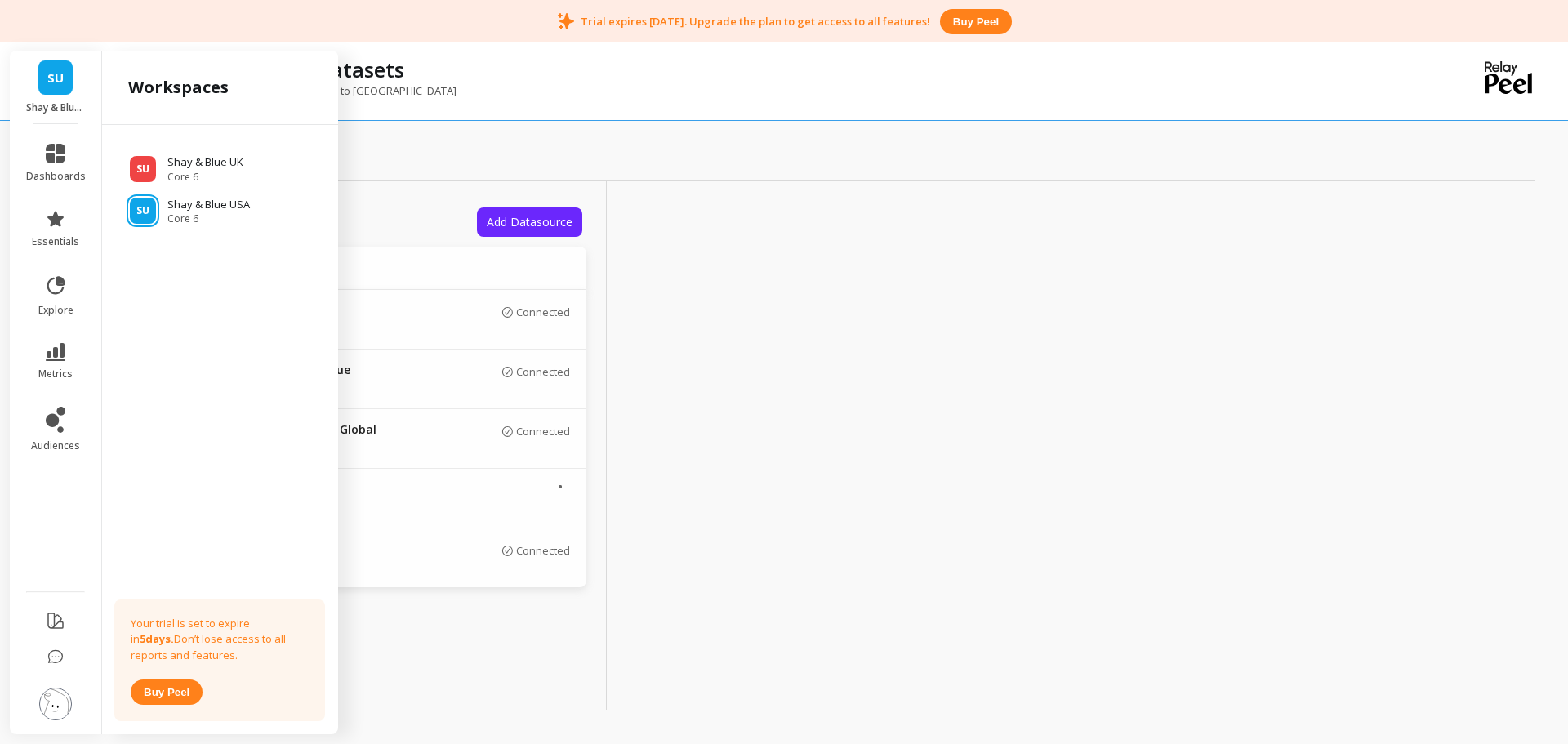
click at [58, 710] on img at bounding box center [56, 704] width 33 height 33
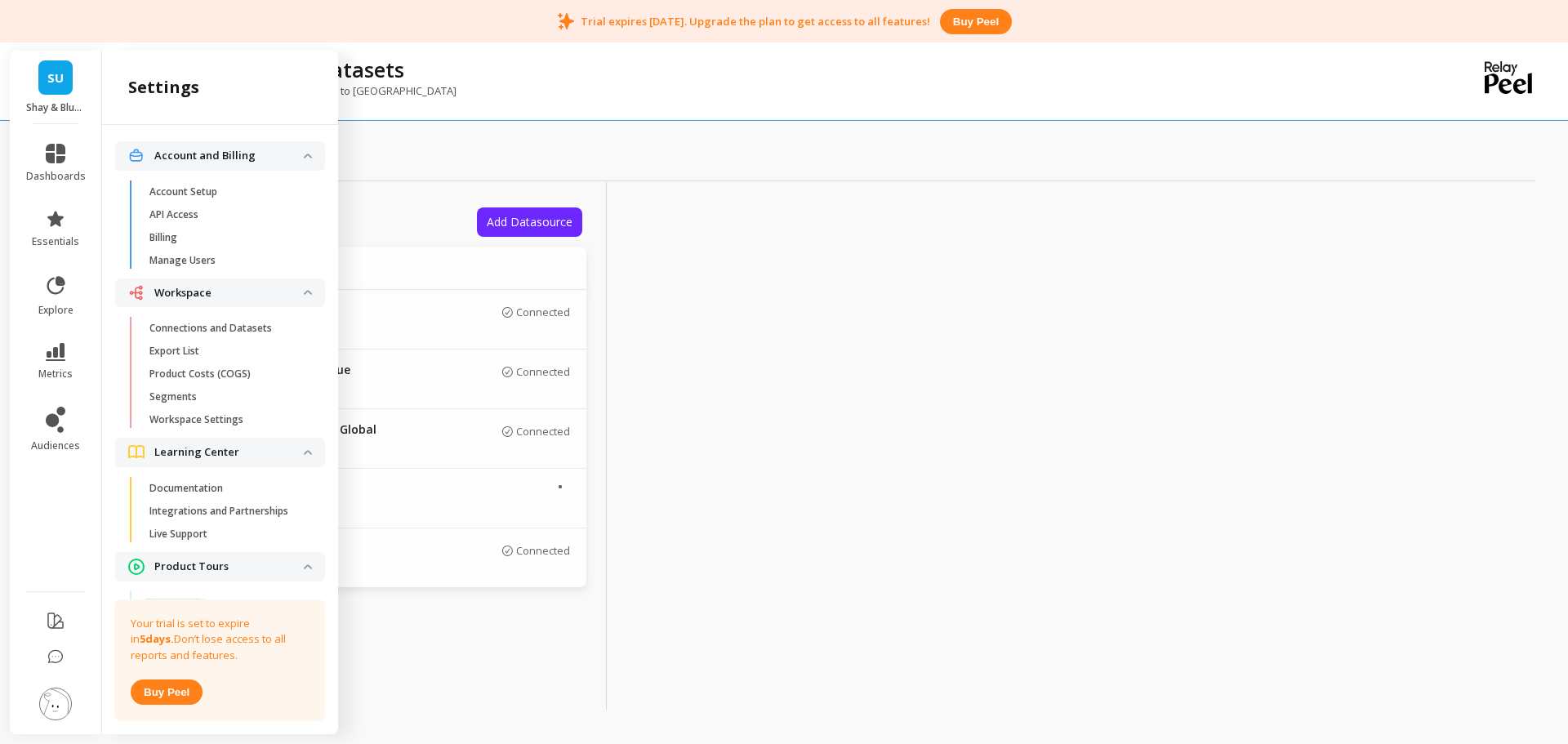
click at [233, 331] on p "Connections and Datasets" at bounding box center [211, 328] width 123 height 13
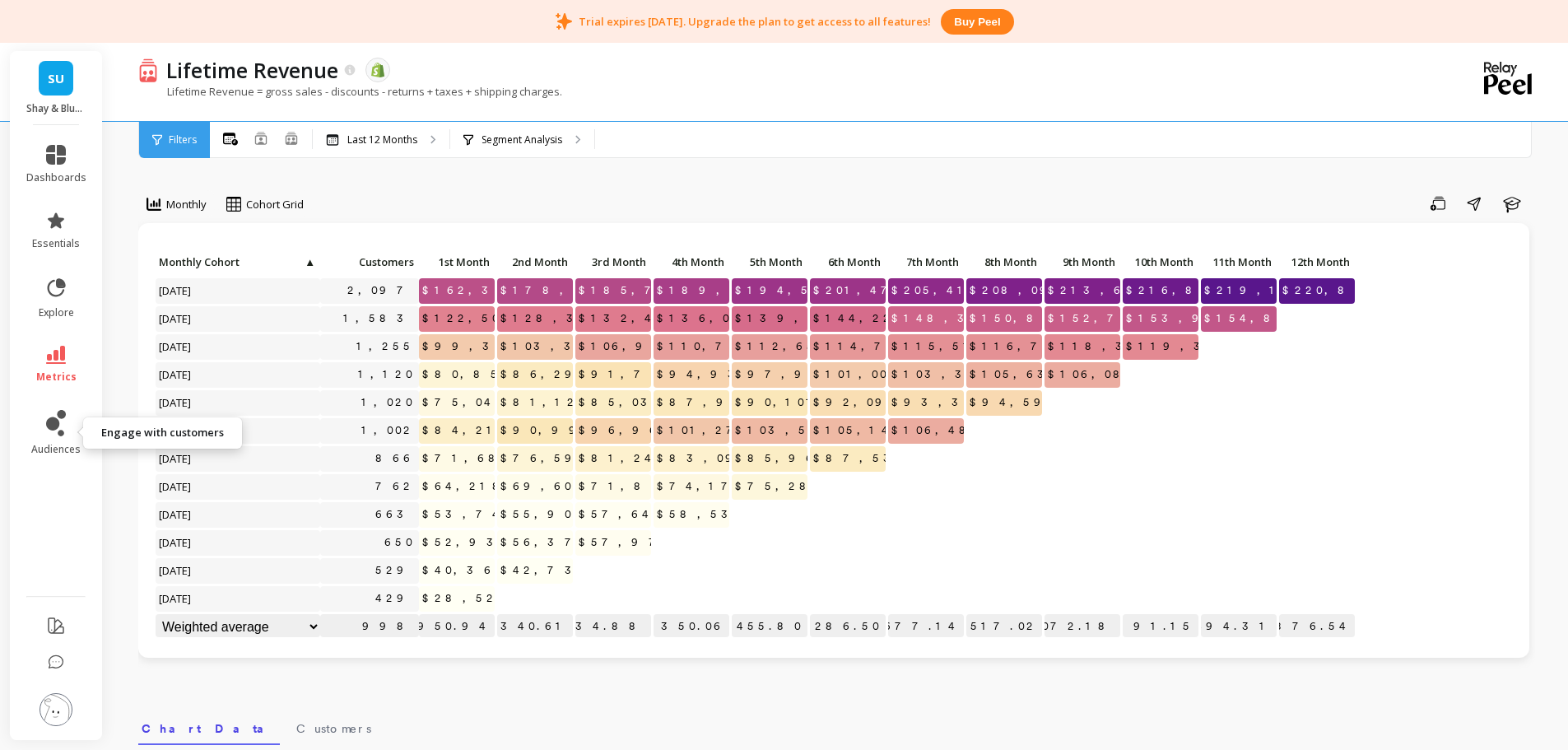
click at [58, 422] on icon at bounding box center [53, 424] width 13 height 13
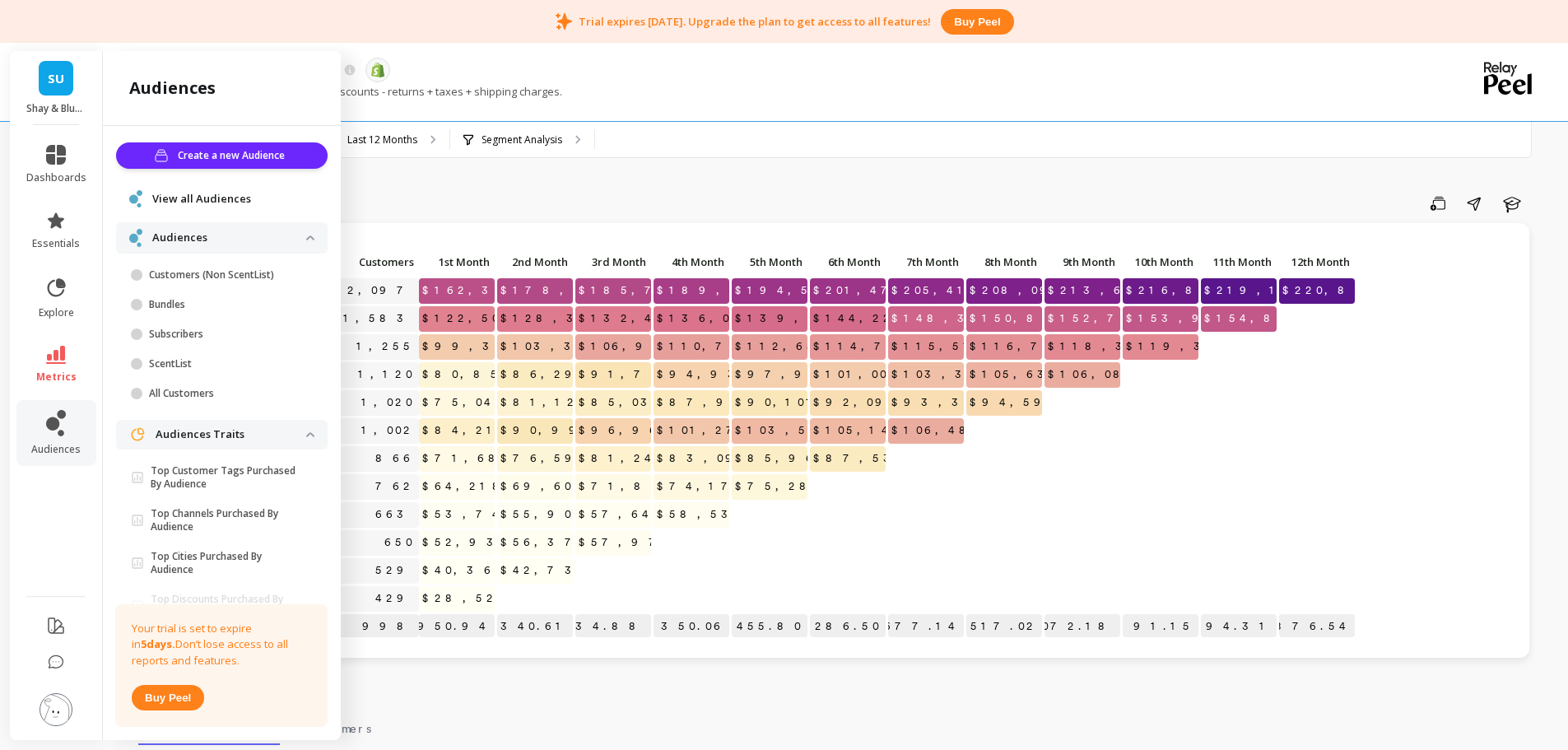
click at [207, 369] on p "ScentList" at bounding box center [227, 364] width 157 height 13
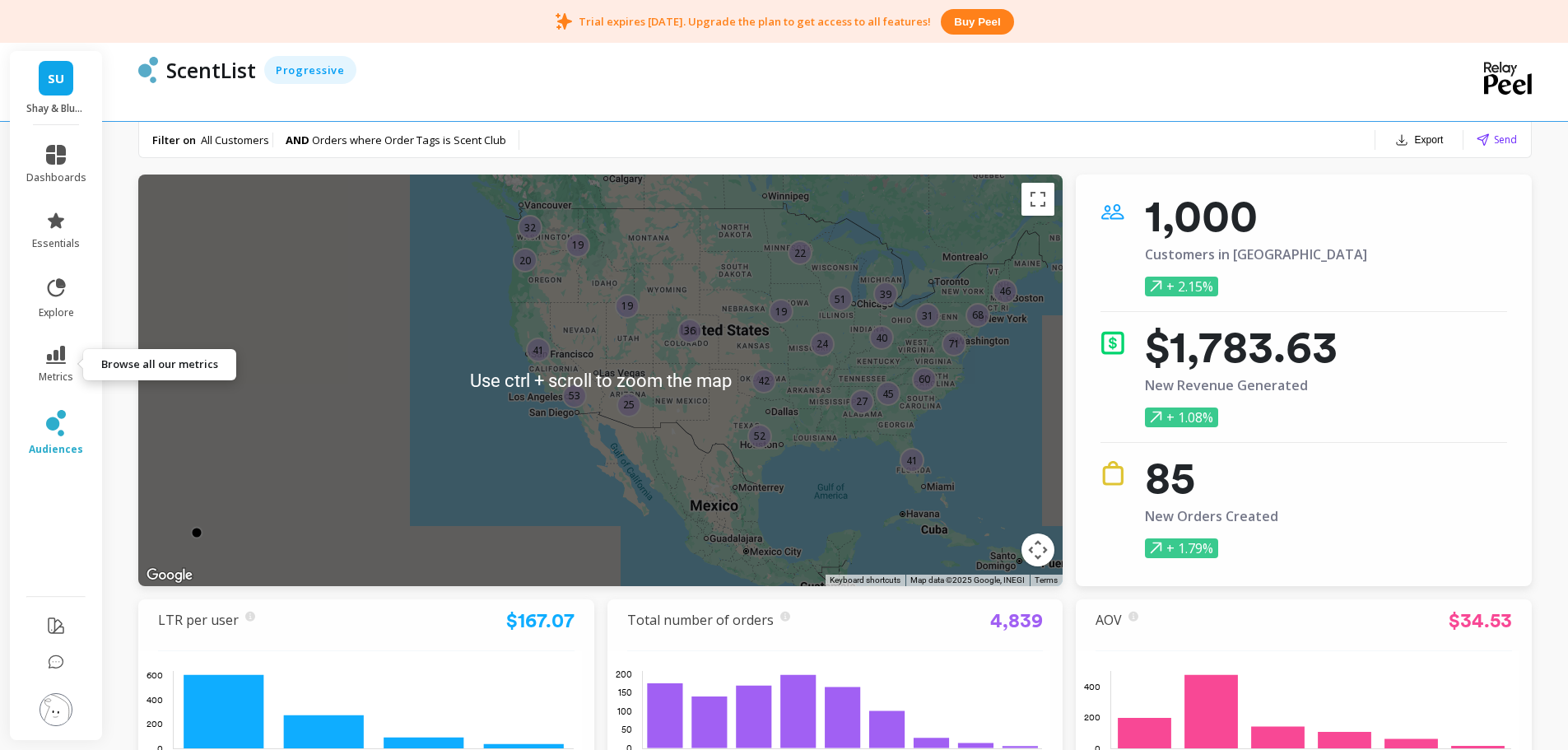
click at [55, 358] on icon at bounding box center [56, 355] width 20 height 18
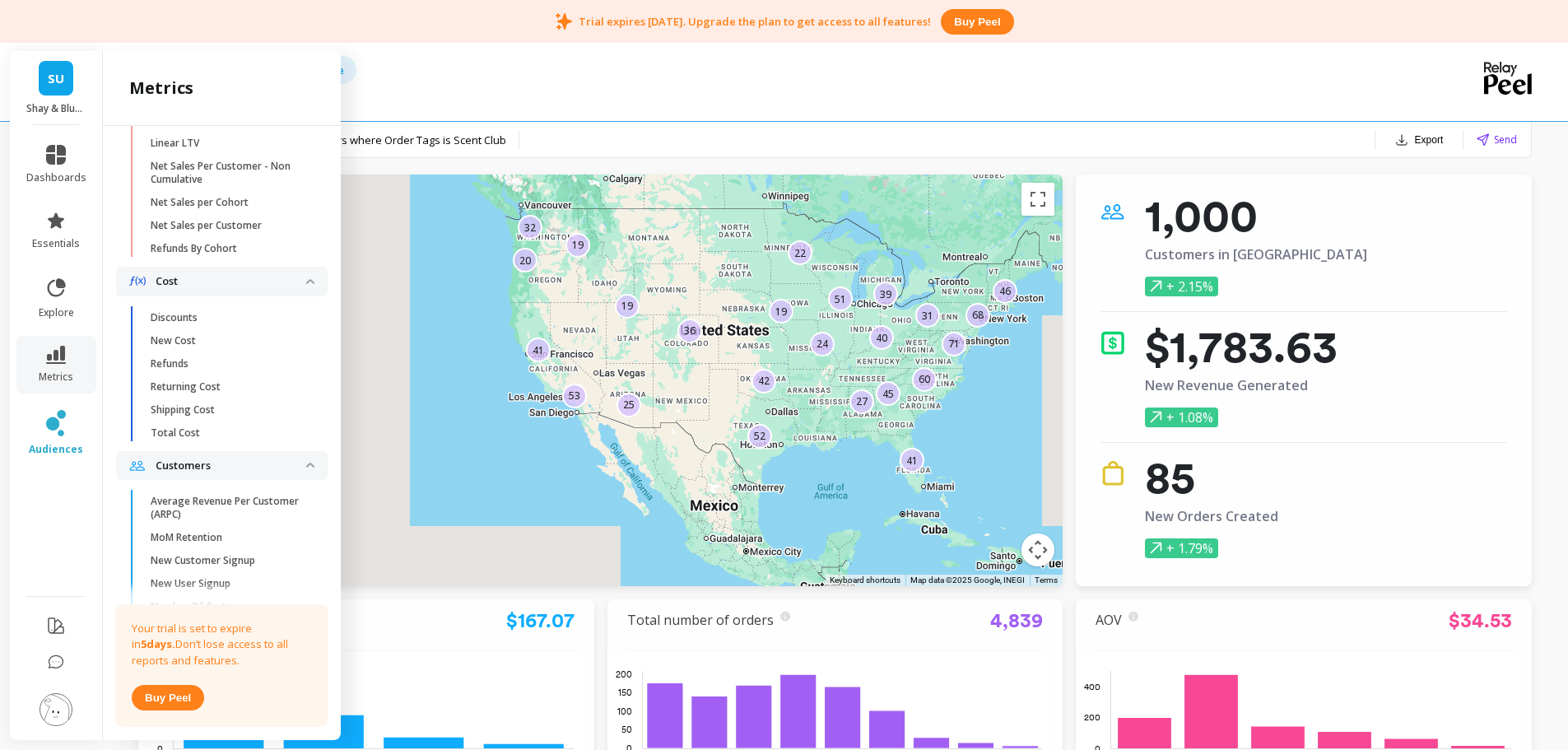
scroll to position [1358, 0]
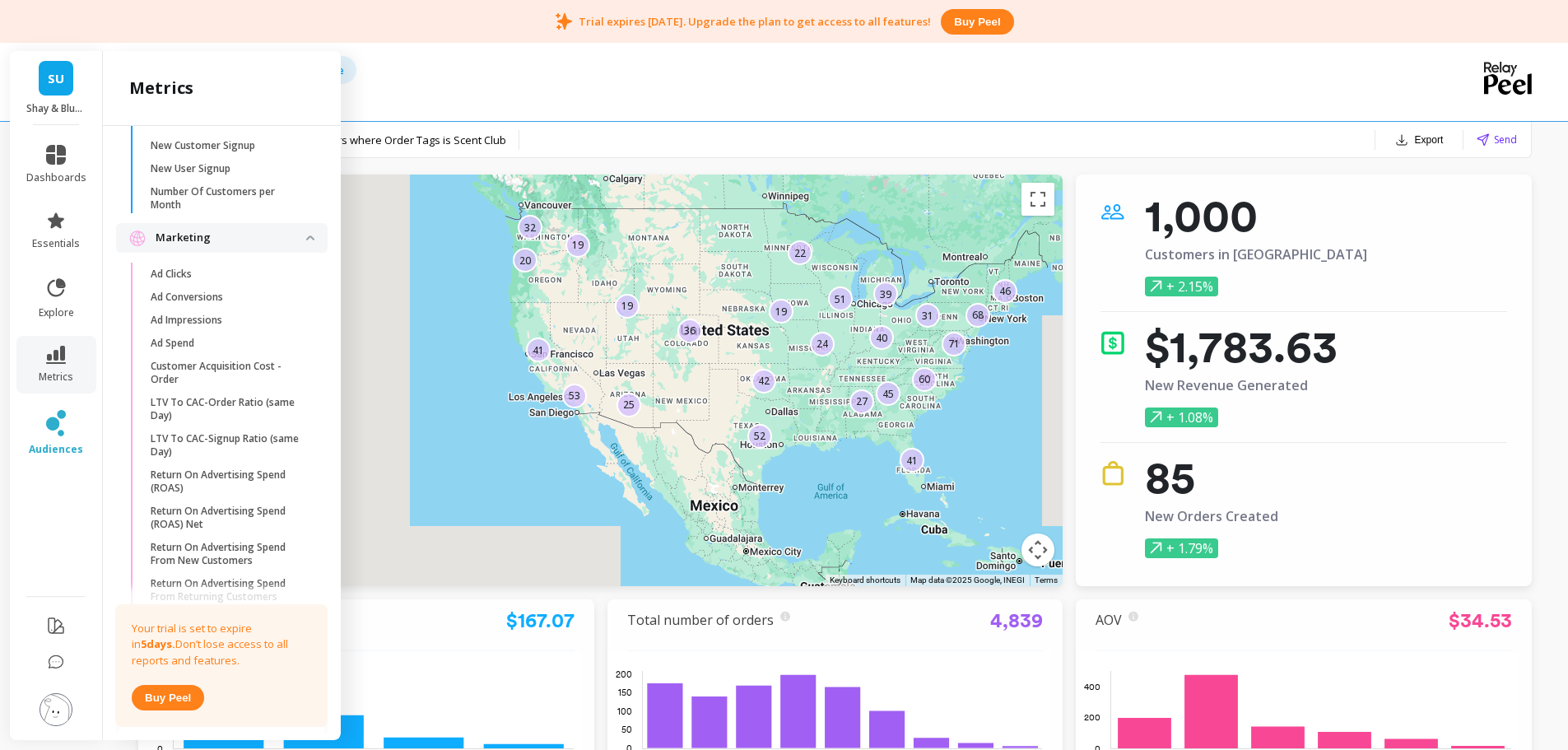
click at [256, 459] on p "LTV To CAC-Signup Ratio (same Day)" at bounding box center [229, 445] width 157 height 26
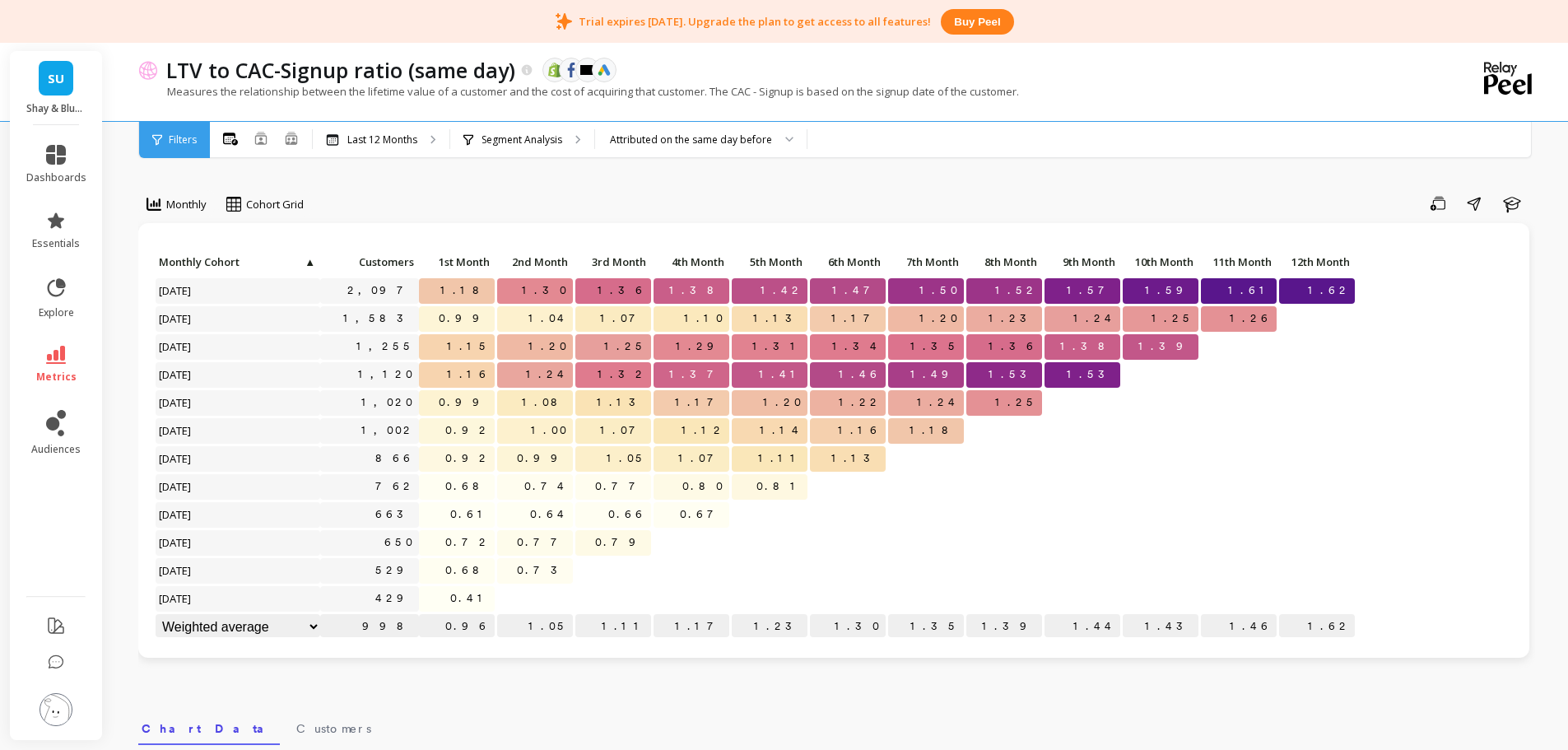
scroll to position [82, 0]
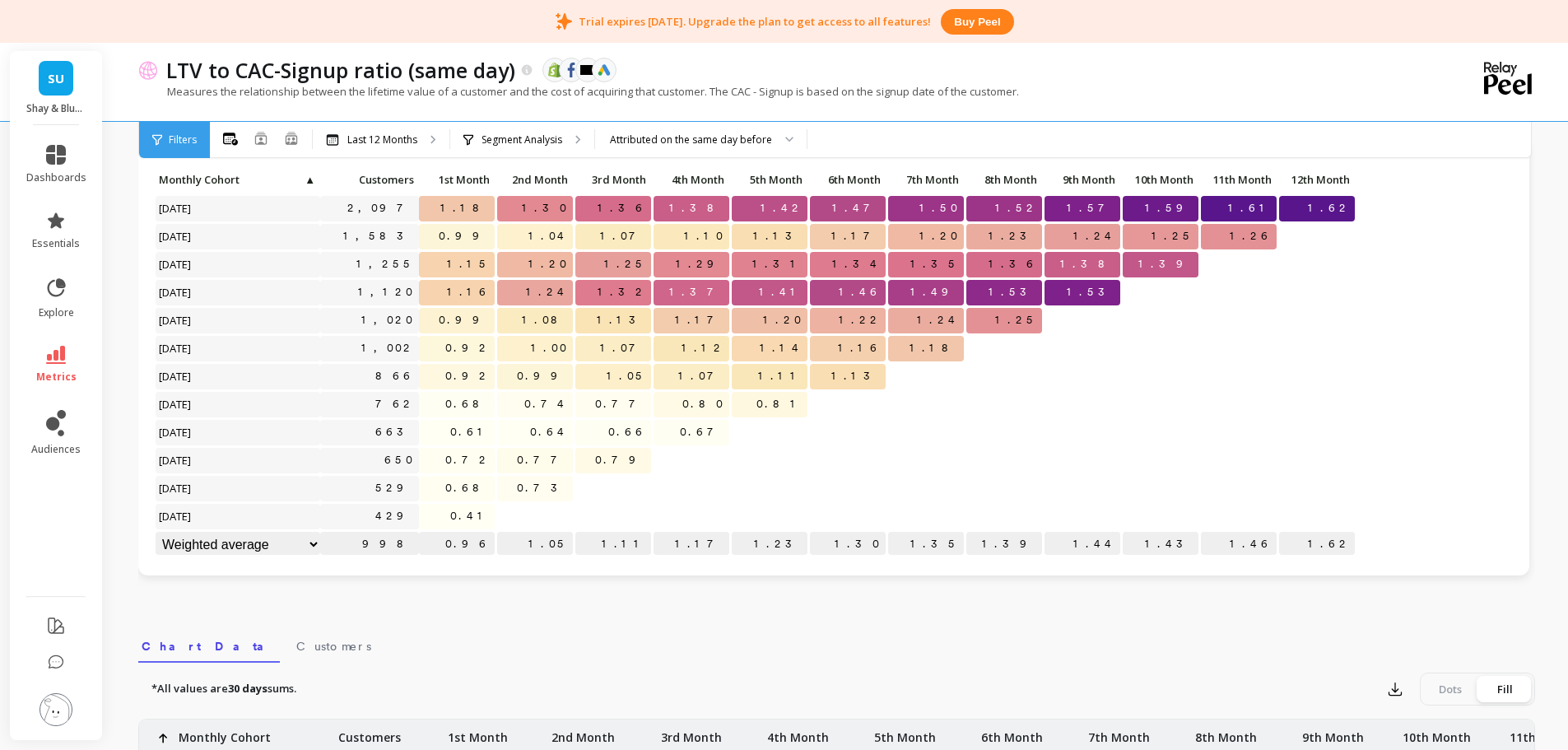
click at [525, 142] on p "Segment Analysis" at bounding box center [522, 140] width 81 height 13
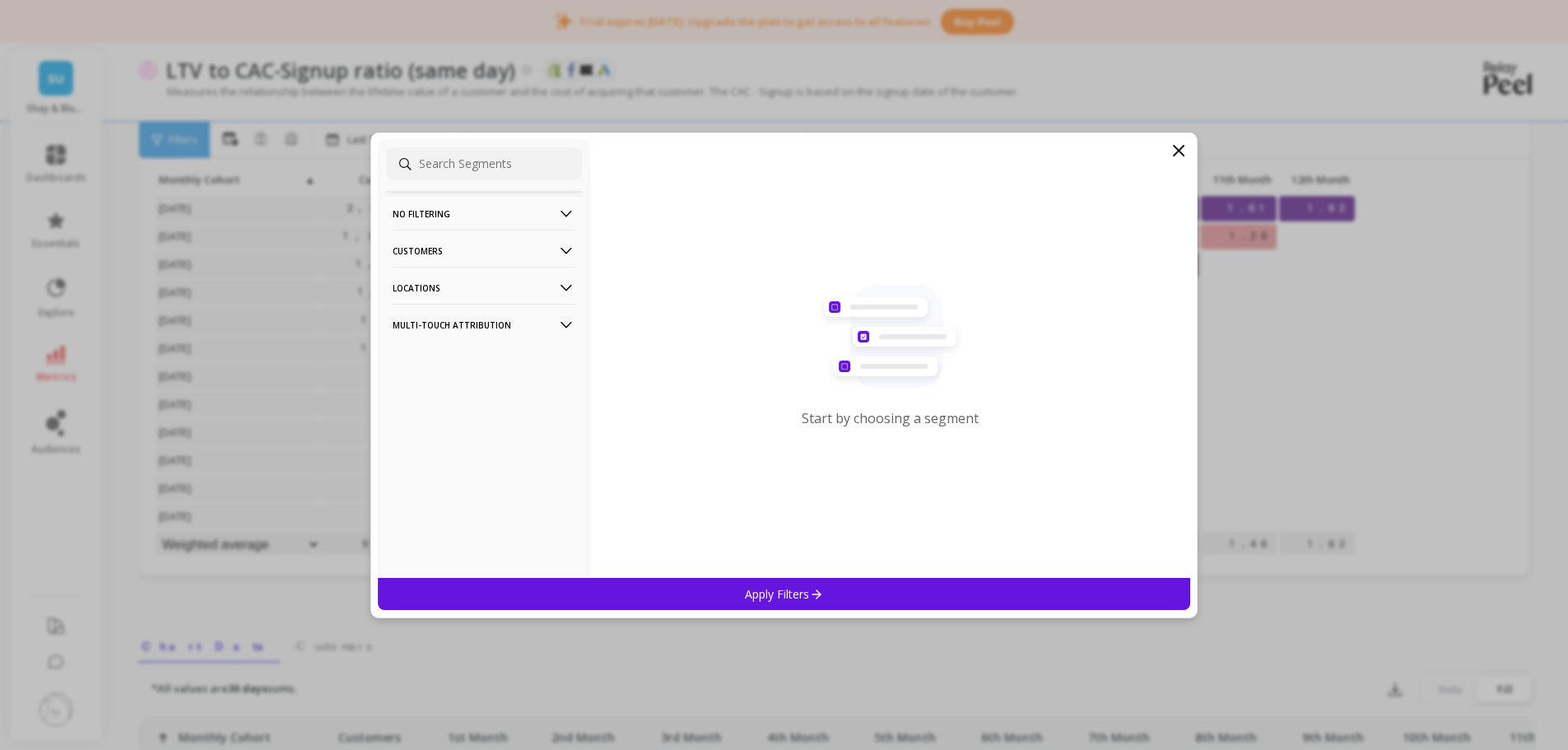
click at [1174, 148] on icon at bounding box center [1178, 151] width 20 height 20
